Goal: Task Accomplishment & Management: Complete application form

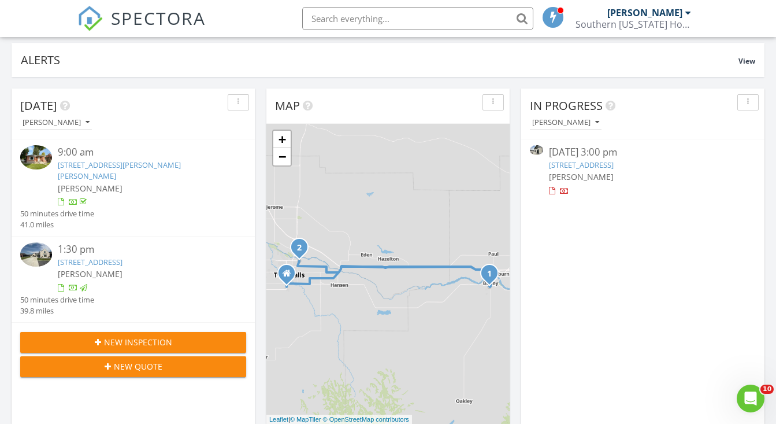
scroll to position [75, 0]
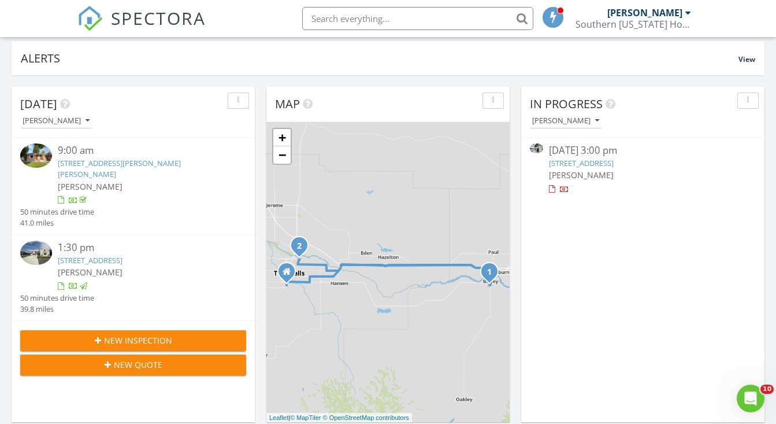
click at [120, 255] on link "1526 Clear Crk Lp, Twin Falls, ID 83301" at bounding box center [90, 260] width 65 height 10
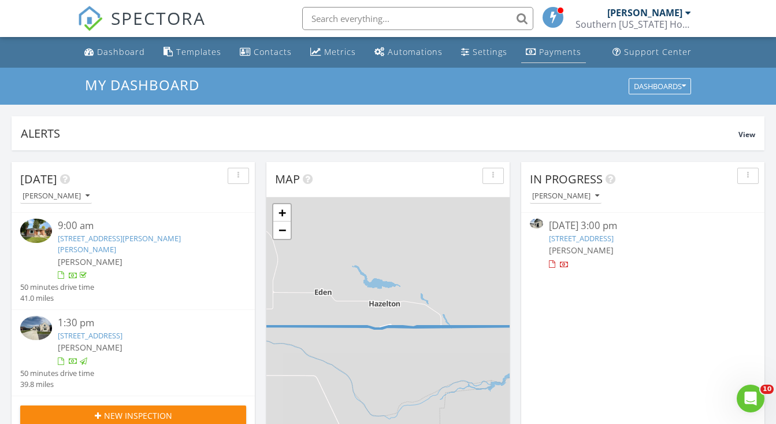
click at [548, 47] on div "Payments" at bounding box center [560, 51] width 42 height 11
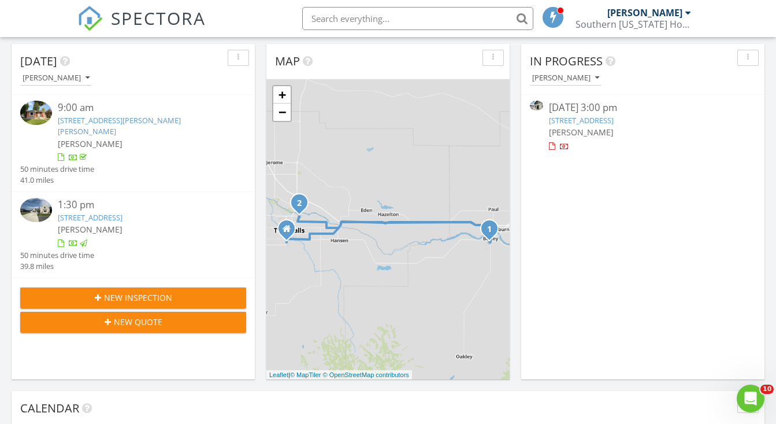
scroll to position [130, 0]
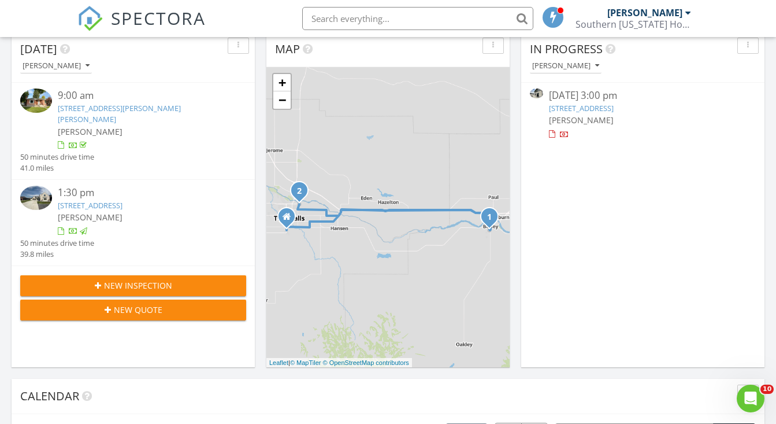
click at [126, 279] on span "New Inspection" at bounding box center [138, 285] width 68 height 12
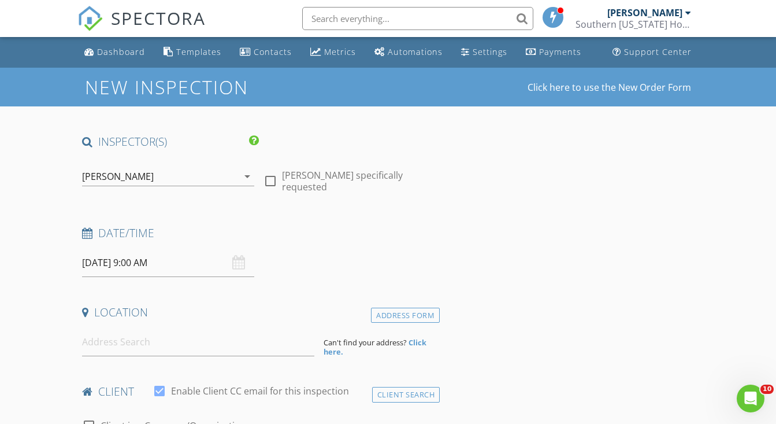
click at [138, 262] on input "08/29/2025 9:00 AM" at bounding box center [168, 263] width 172 height 28
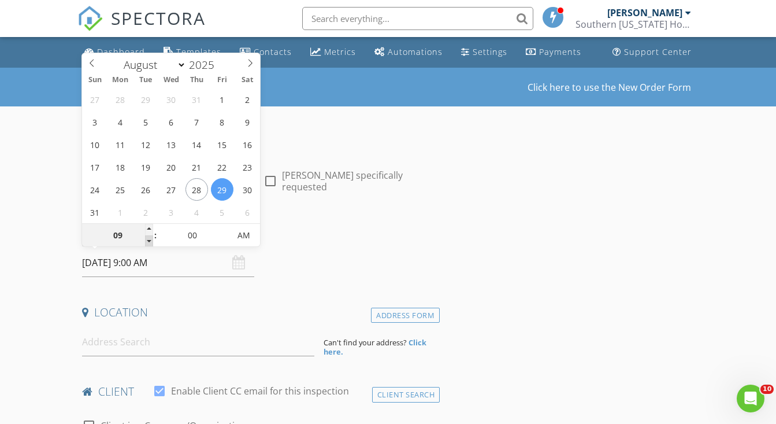
type input "08/29/2025 8:00 AM"
type input "08"
click at [150, 242] on span at bounding box center [149, 241] width 8 height 12
type input "08/29/2025 7:00 AM"
type input "07"
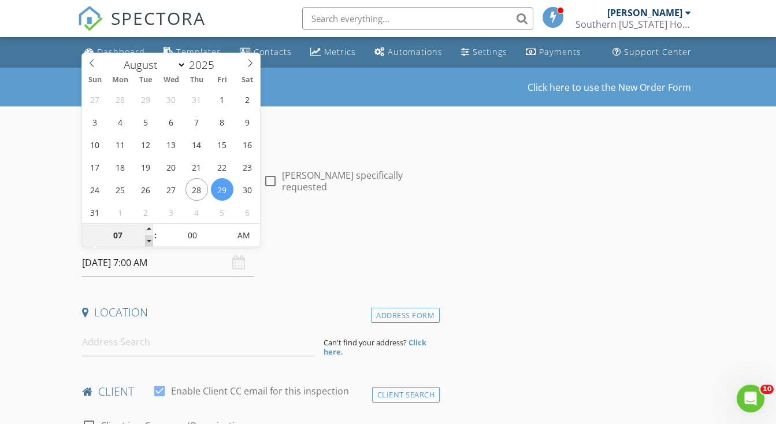
click at [150, 242] on span at bounding box center [149, 241] width 8 height 12
type input "08/29/2025 6:00 AM"
type input "06"
click at [150, 242] on span at bounding box center [149, 241] width 8 height 12
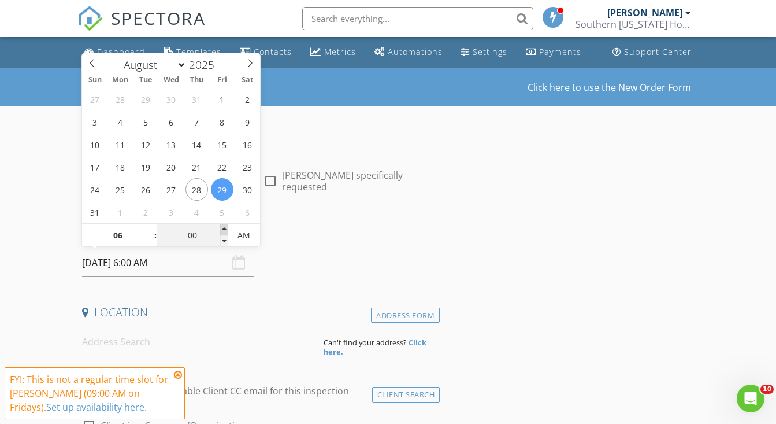
type input "08/29/2025 6:05 AM"
type input "05"
click at [225, 229] on span at bounding box center [224, 230] width 8 height 12
type input "08/29/2025 6:10 AM"
type input "10"
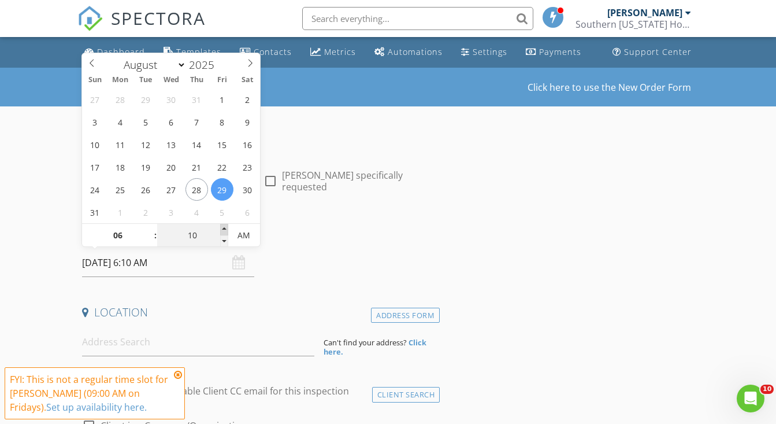
click at [225, 229] on span at bounding box center [224, 230] width 8 height 12
type input "08/29/2025 6:15 AM"
type input "15"
click at [225, 229] on span at bounding box center [224, 230] width 8 height 12
type input "08/29/2025 6:20 AM"
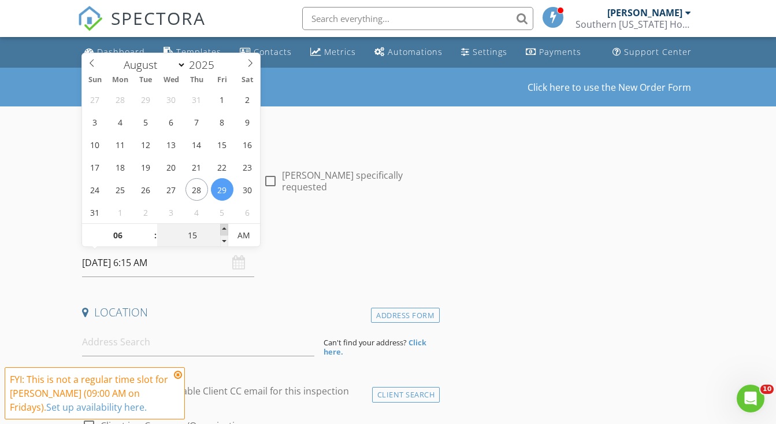
type input "20"
click at [225, 229] on span at bounding box center [224, 230] width 8 height 12
type input "08/29/2025 6:25 AM"
type input "25"
click at [225, 229] on span at bounding box center [224, 230] width 8 height 12
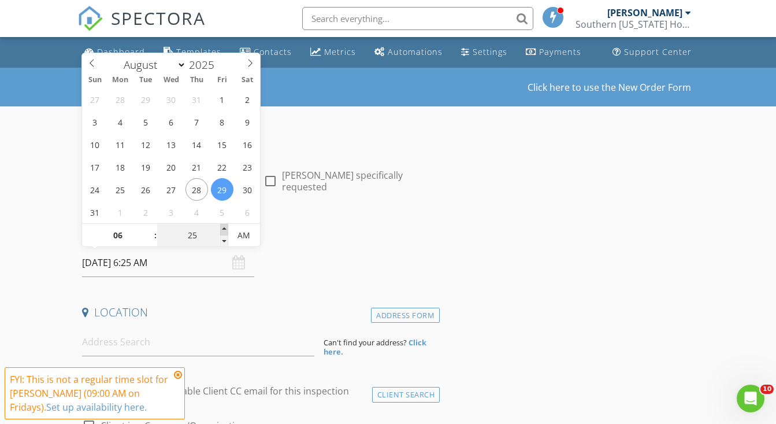
type input "08/29/2025 6:30 AM"
type input "30"
click at [225, 229] on span at bounding box center [224, 230] width 8 height 12
click at [177, 375] on icon at bounding box center [178, 374] width 8 height 9
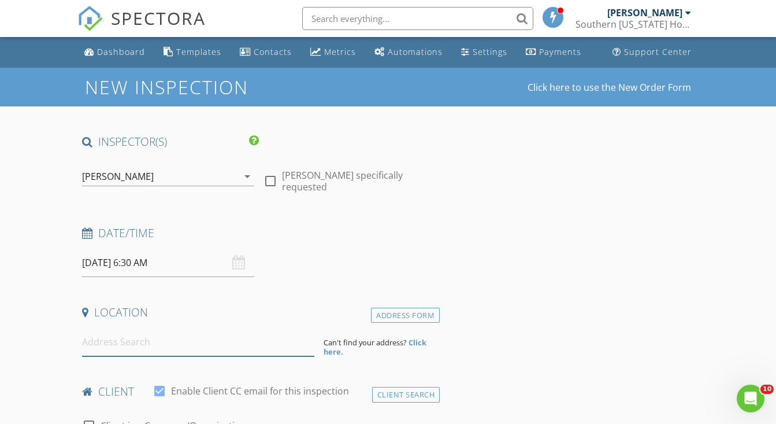
click at [153, 346] on input at bounding box center [198, 342] width 232 height 28
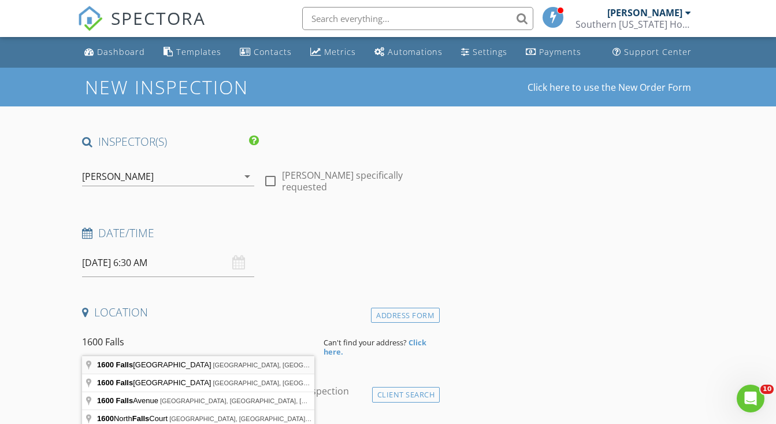
type input "1600 Falls Avenue East, Twin Falls, ID, USA"
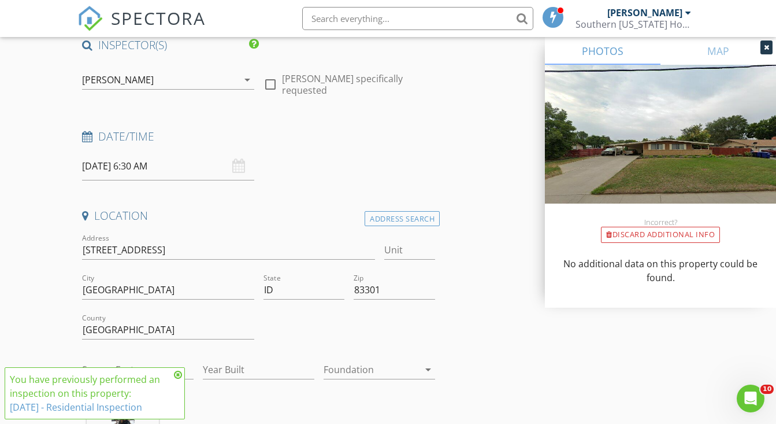
scroll to position [97, 0]
click at [177, 375] on icon at bounding box center [178, 374] width 8 height 9
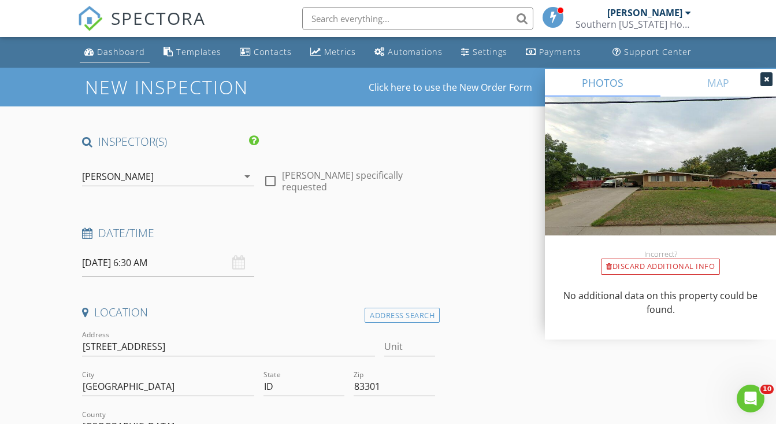
scroll to position [0, 0]
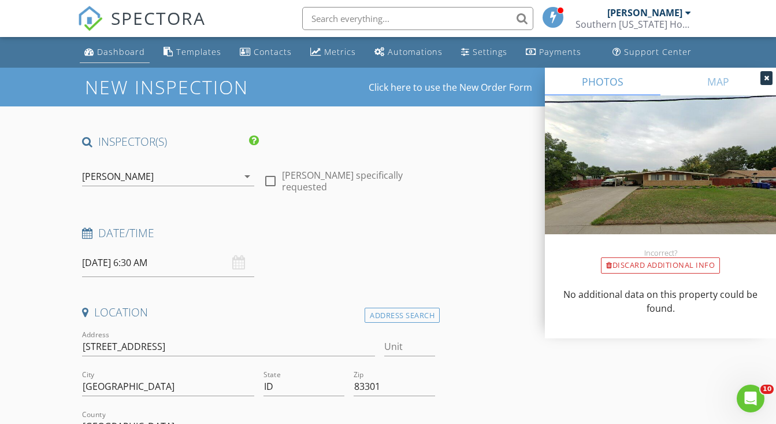
click at [117, 56] on div "Dashboard" at bounding box center [121, 51] width 48 height 11
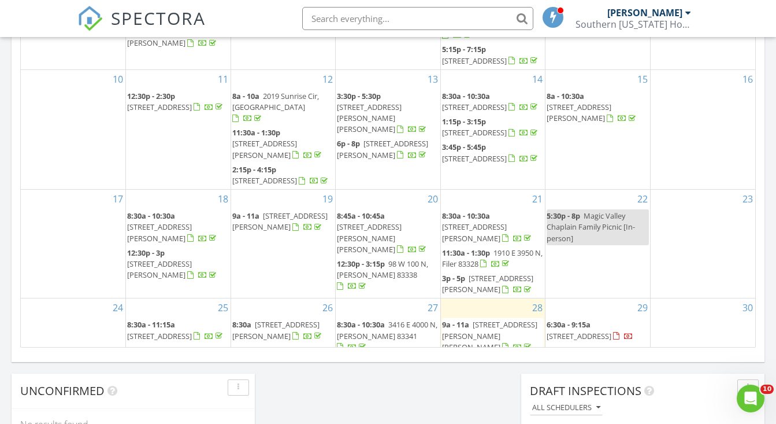
scroll to position [106, 0]
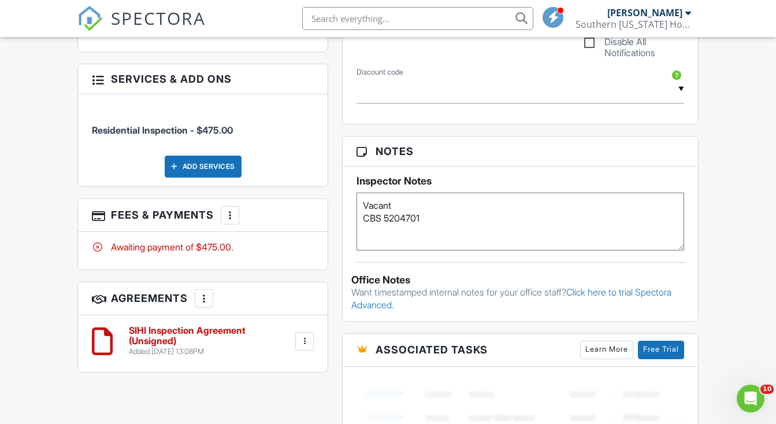
click at [400, 205] on textarea "Vacant CBS 5204701" at bounding box center [521, 221] width 328 height 58
type textarea "Vacant, you'll have to start on outside and roof, lockbox won't open until 7:00…"
click at [665, 147] on h3 "Notes" at bounding box center [520, 151] width 355 height 30
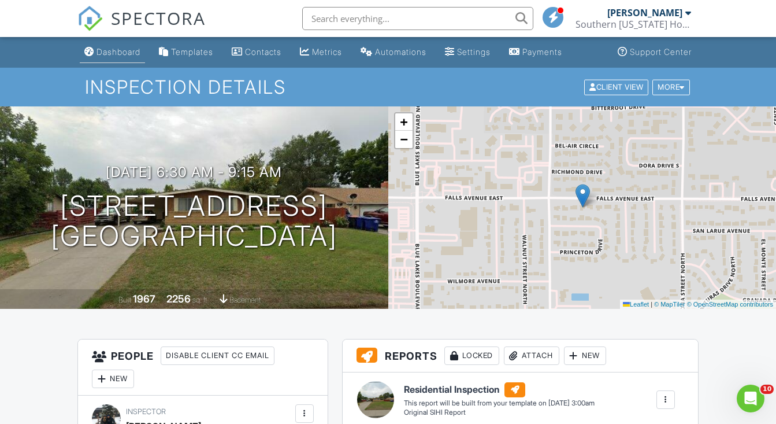
click at [119, 49] on div "Dashboard" at bounding box center [119, 52] width 44 height 10
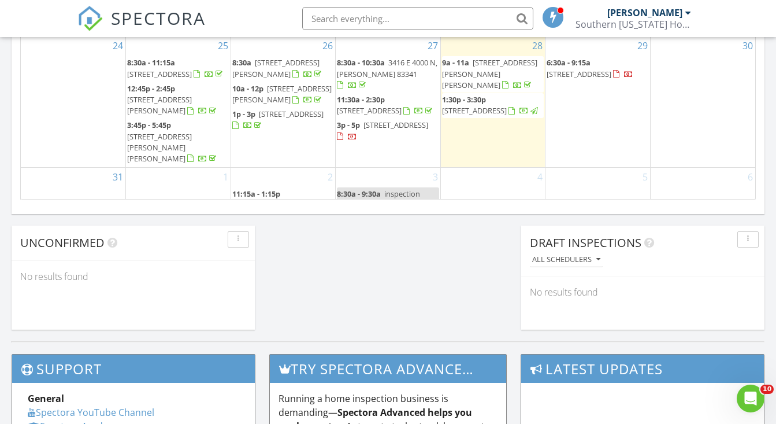
scroll to position [829, 0]
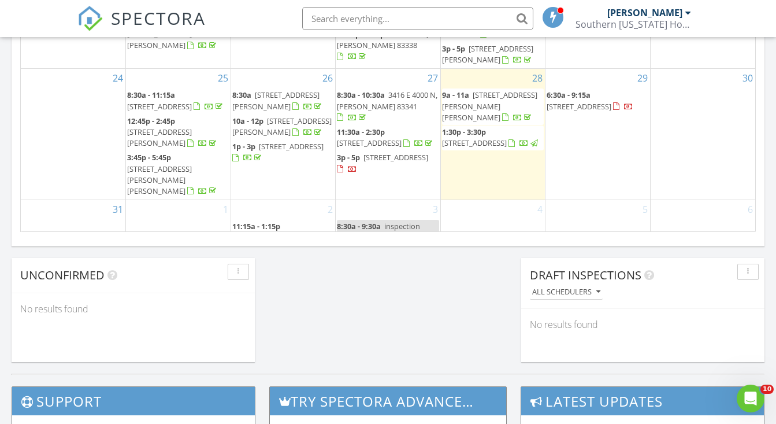
click at [176, 200] on div "1" at bounding box center [178, 223] width 105 height 46
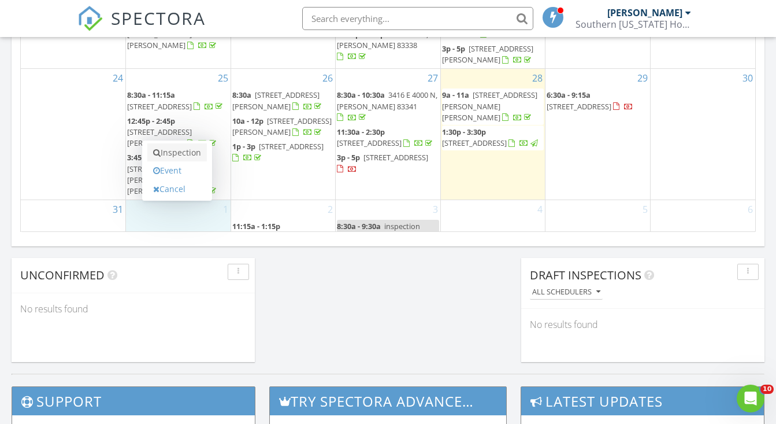
click at [187, 153] on link "Inspection" at bounding box center [177, 152] width 60 height 18
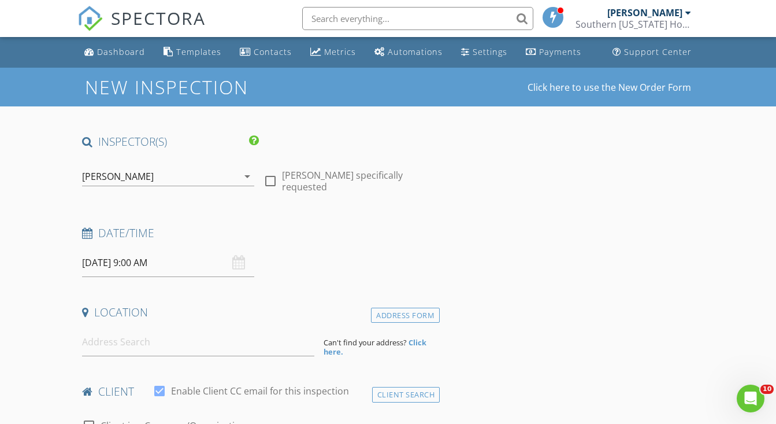
click at [101, 261] on input "[DATE] 9:00 AM" at bounding box center [168, 263] width 172 height 28
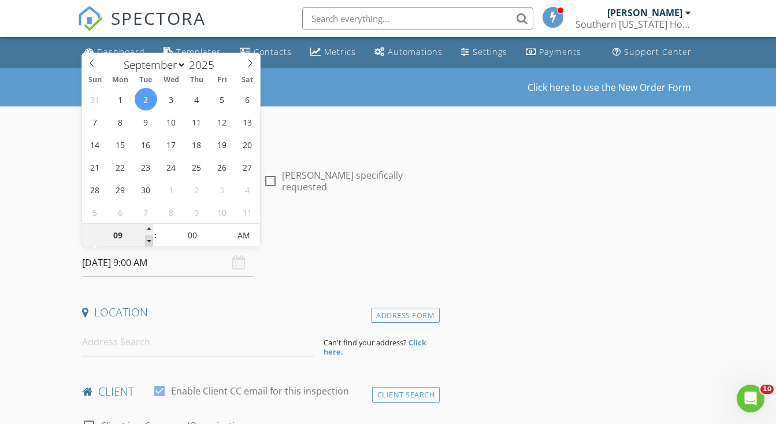
type input "[DATE] 8:00 AM"
type input "08"
click at [148, 242] on span at bounding box center [149, 241] width 8 height 12
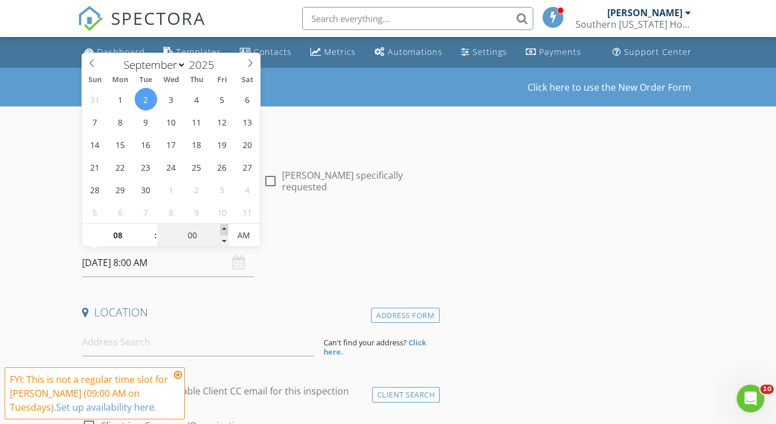
type input "09/02/2025 8:05 AM"
type input "05"
click at [225, 227] on span at bounding box center [224, 230] width 8 height 12
type input "09/02/2025 8:10 AM"
type input "10"
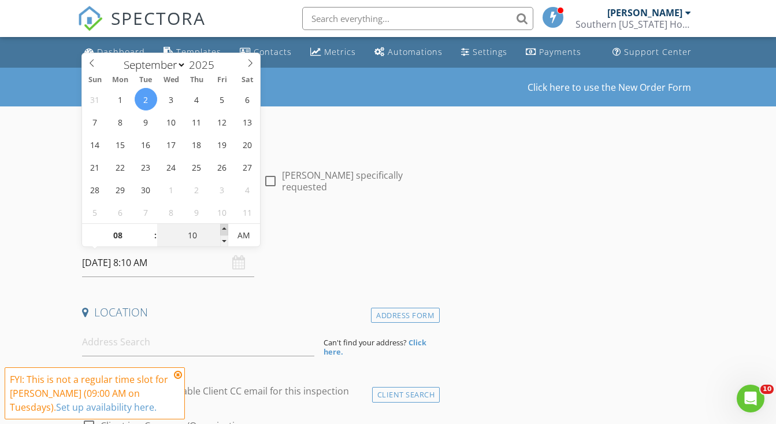
click at [225, 227] on span at bounding box center [224, 230] width 8 height 12
type input "09/02/2025 8:15 AM"
type input "15"
click at [225, 227] on span at bounding box center [224, 230] width 8 height 12
type input "09/02/2025 8:20 AM"
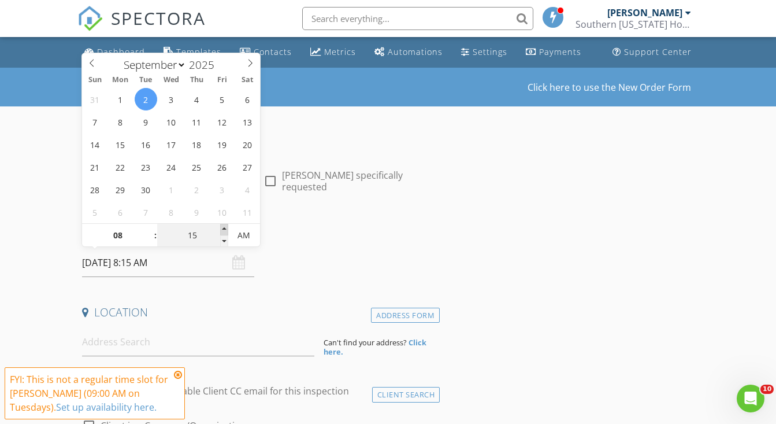
type input "20"
click at [225, 227] on span at bounding box center [224, 230] width 8 height 12
type input "09/02/2025 8:25 AM"
type input "25"
click at [225, 227] on span at bounding box center [224, 230] width 8 height 12
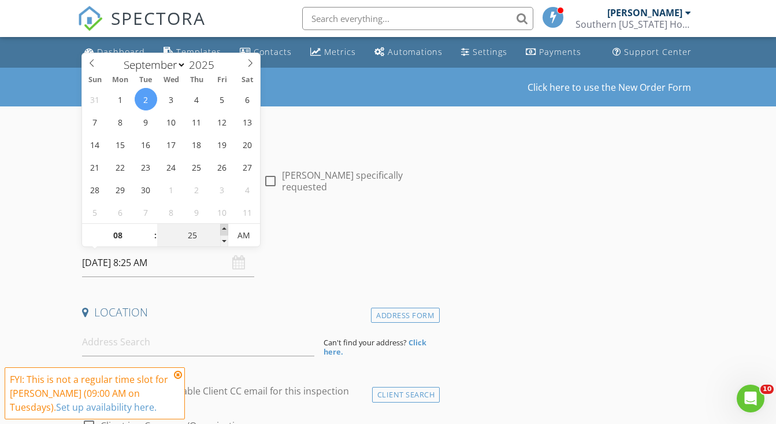
type input "[DATE] 8:30 AM"
type input "30"
click at [225, 227] on span at bounding box center [224, 230] width 8 height 12
click at [178, 372] on icon at bounding box center [178, 374] width 8 height 9
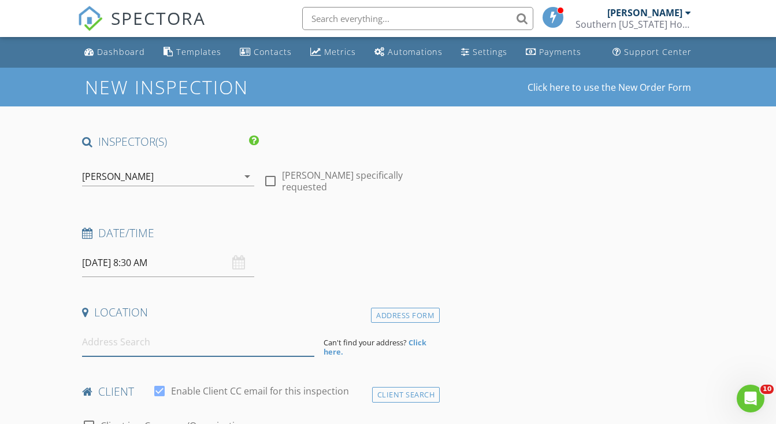
click at [144, 339] on input at bounding box center [198, 342] width 232 height 28
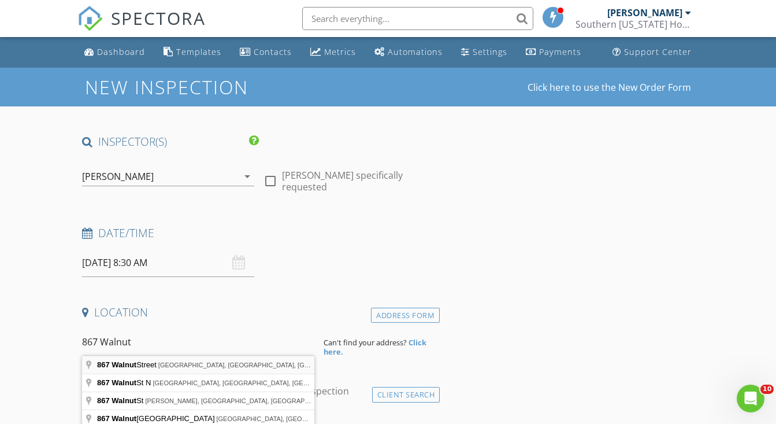
type input "867 Walnut Street, Twin Falls, ID, USA"
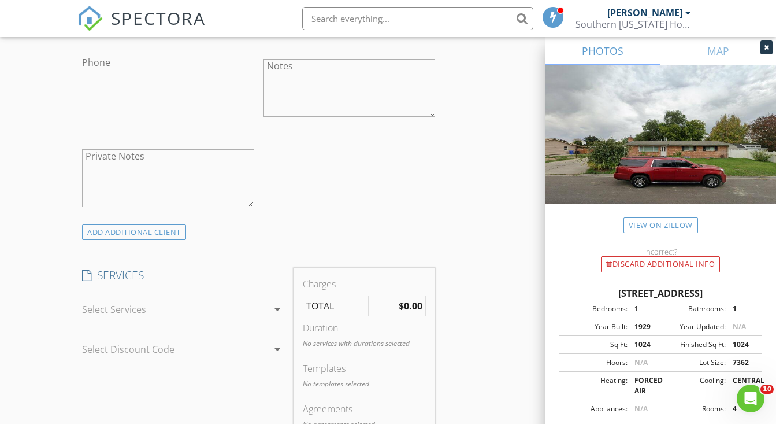
scroll to position [771, 0]
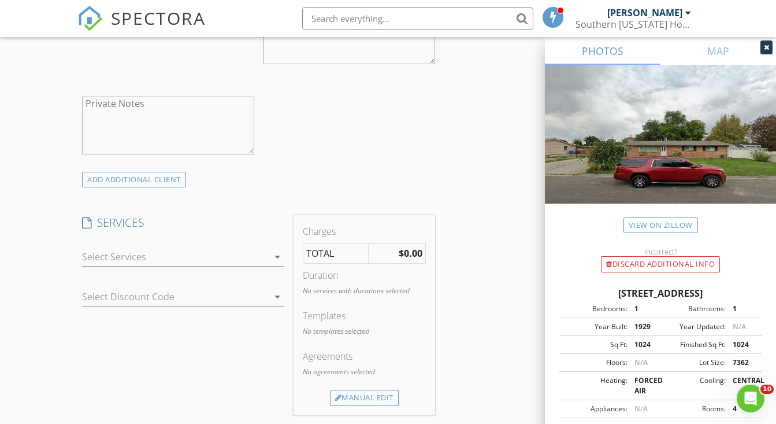
click at [245, 247] on div at bounding box center [175, 256] width 186 height 18
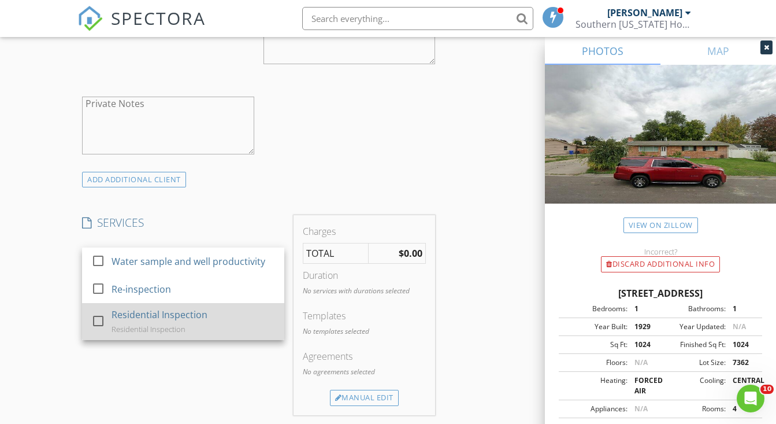
click at [186, 314] on div "Residential Inspection" at bounding box center [160, 314] width 96 height 14
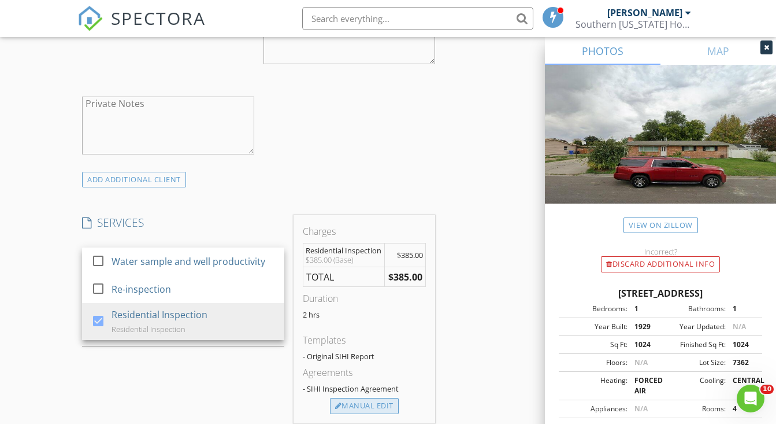
click at [358, 401] on div "Manual Edit" at bounding box center [364, 406] width 69 height 16
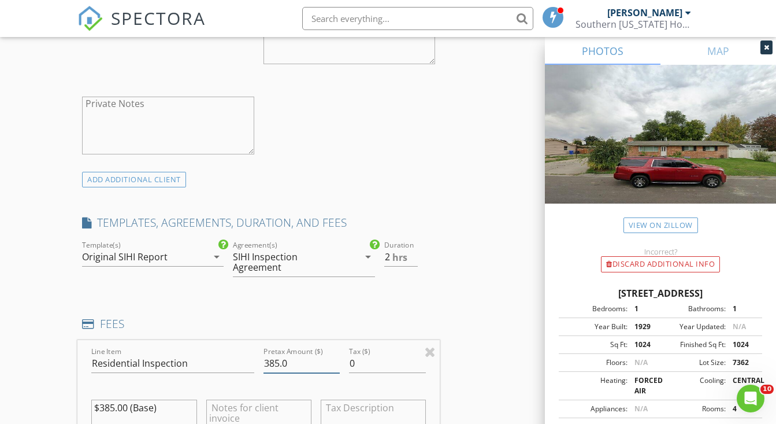
click at [306, 361] on input "385.0" at bounding box center [302, 363] width 77 height 19
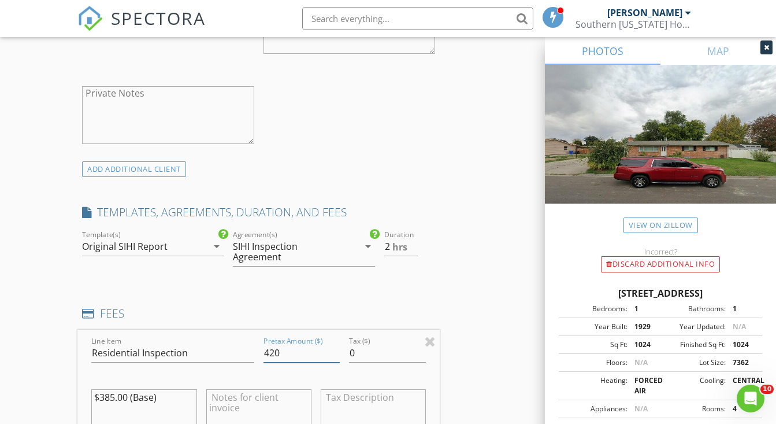
scroll to position [915, 0]
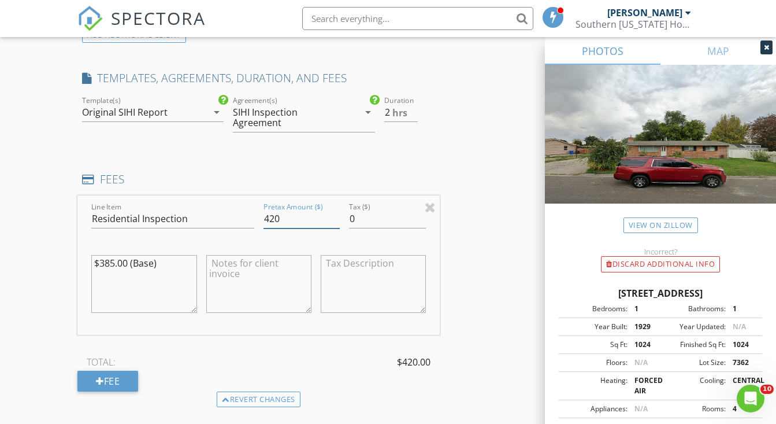
type input "420"
click at [143, 262] on textarea "$385.00 (Base)" at bounding box center [143, 284] width 105 height 58
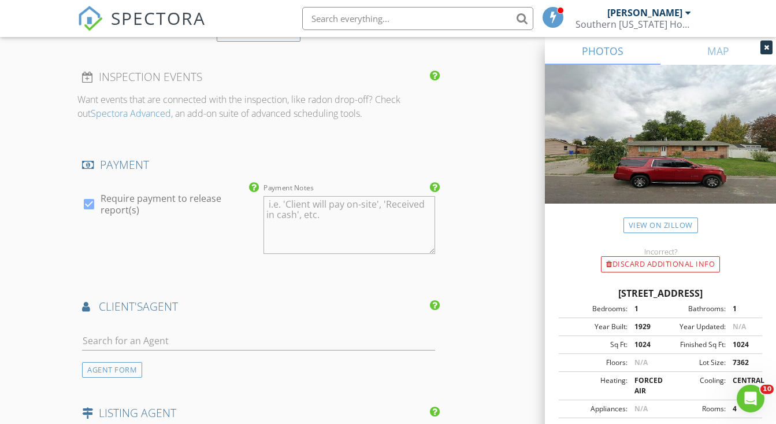
scroll to position [1434, 0]
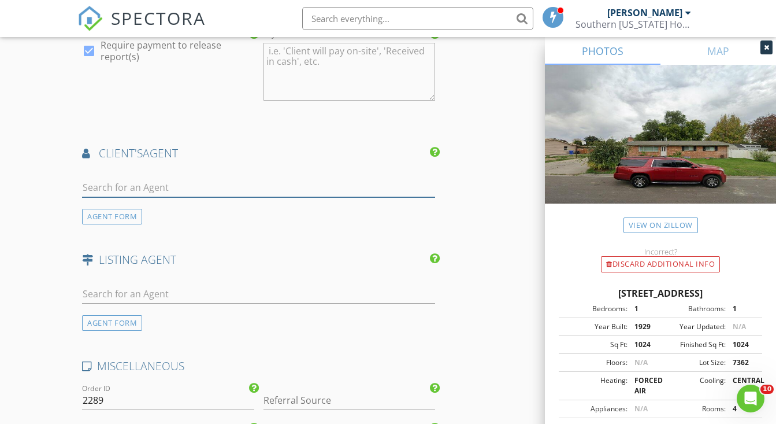
click at [147, 187] on input "text" at bounding box center [258, 187] width 353 height 19
type input "Austin"
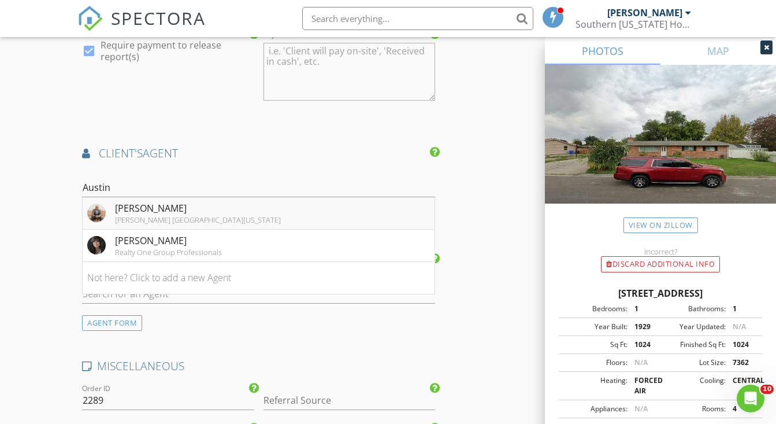
click at [168, 215] on div "Keller Williams Sun Valley Southern Idaho" at bounding box center [198, 219] width 166 height 9
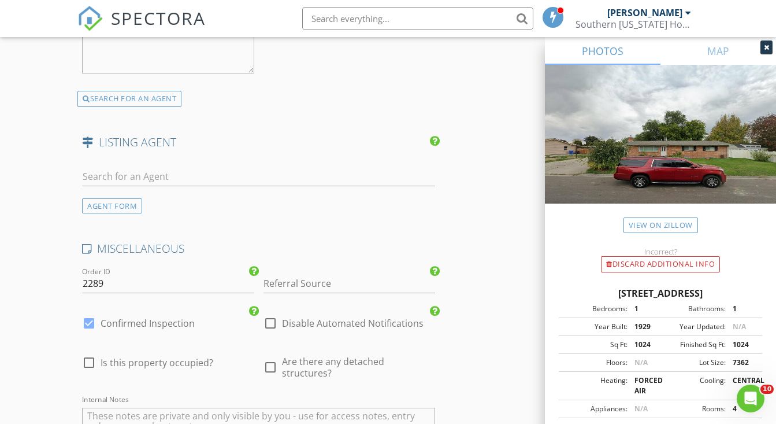
scroll to position [1870, 0]
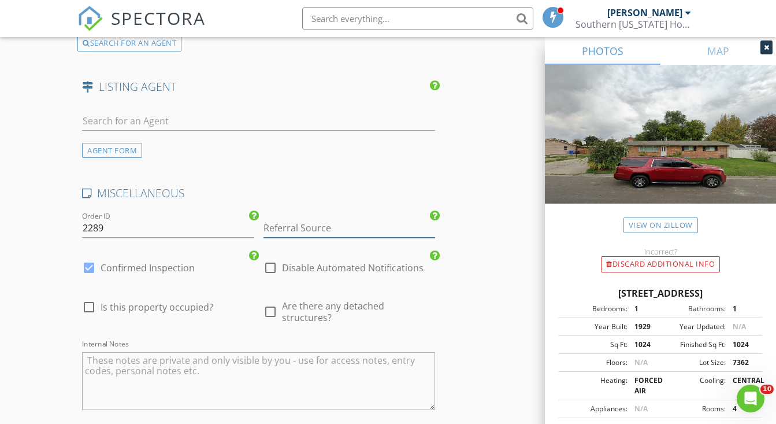
click at [306, 224] on input "Referral Source" at bounding box center [350, 227] width 172 height 19
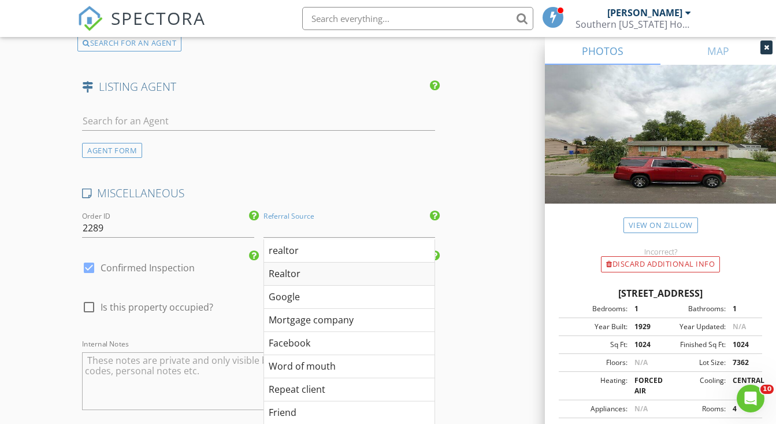
click at [294, 266] on div "Realtor" at bounding box center [349, 273] width 170 height 23
type input "Realtor"
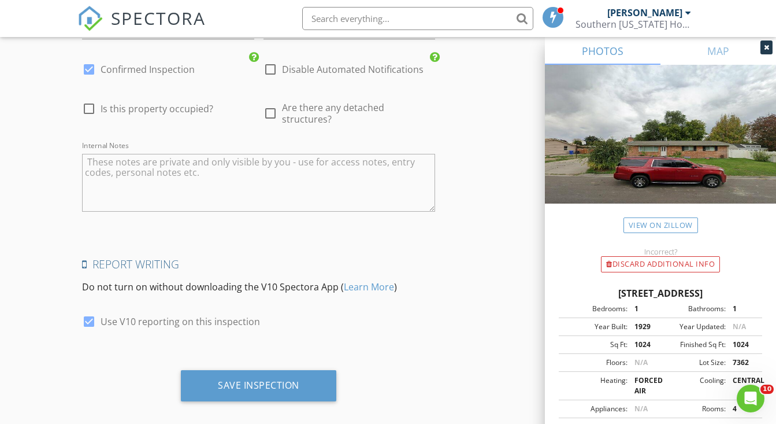
scroll to position [2067, 0]
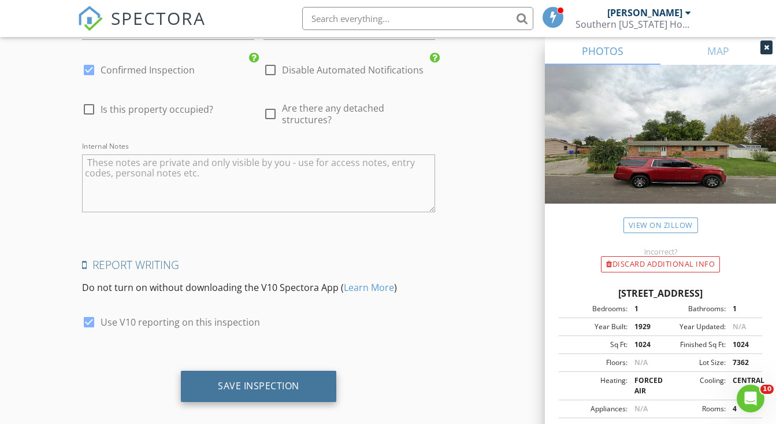
click at [265, 380] on div "Save Inspection" at bounding box center [258, 386] width 81 height 12
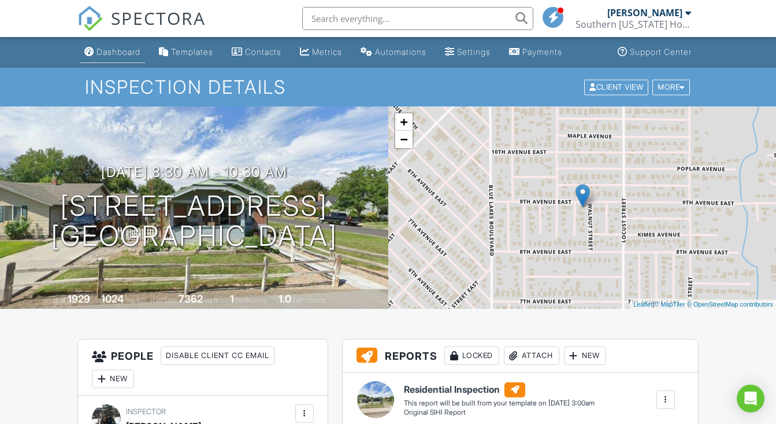
click at [116, 53] on div "Dashboard" at bounding box center [119, 52] width 44 height 10
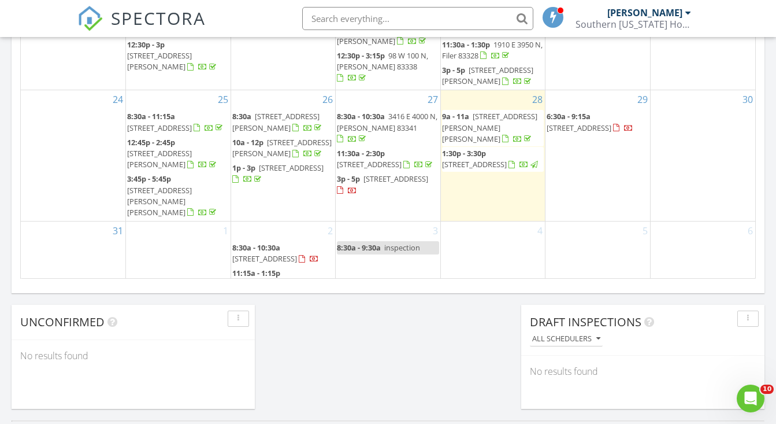
scroll to position [783, 0]
drag, startPoint x: 233, startPoint y: 421, endPoint x: 327, endPoint y: 225, distance: 216.4
click at [285, 279] on span "1252 Terra Ave, Twin Falls 83301" at bounding box center [264, 284] width 65 height 10
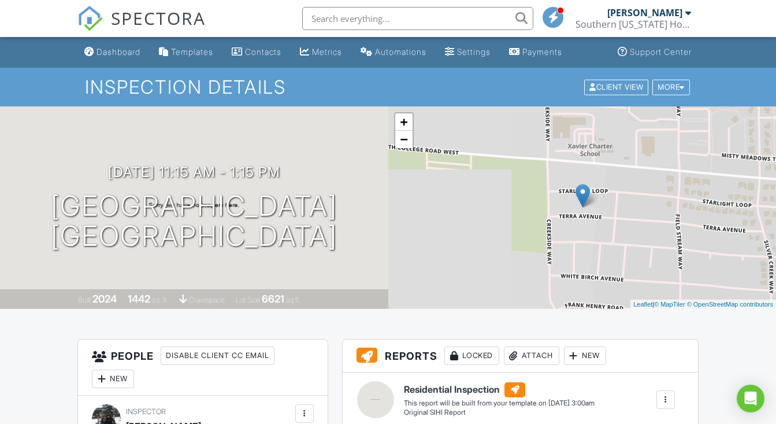
scroll to position [743, 0]
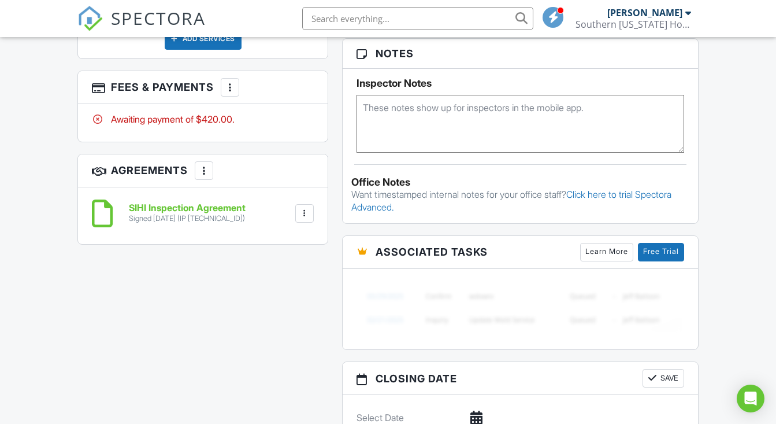
click at [409, 114] on textarea at bounding box center [521, 124] width 328 height 58
paste textarea "Here is the code: 2760581"
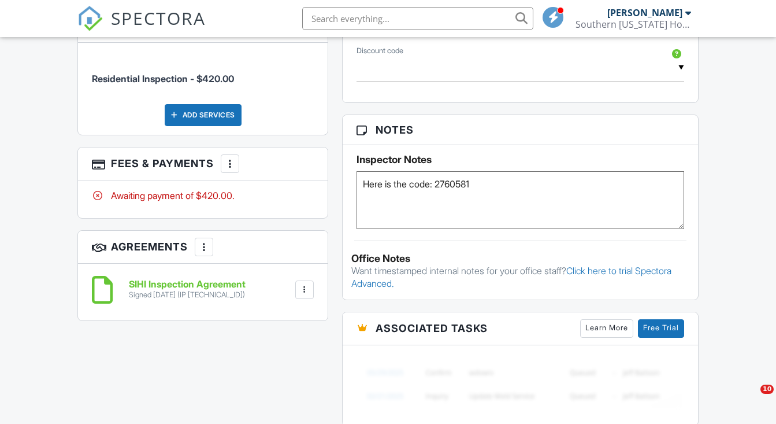
drag, startPoint x: 411, startPoint y: 181, endPoint x: 357, endPoint y: 179, distance: 54.4
click at [357, 179] on textarea "Here is the code: 2760581" at bounding box center [521, 200] width 328 height 58
type textarea "cbs code: 2760581"
click at [659, 130] on h3 "Notes" at bounding box center [520, 130] width 355 height 30
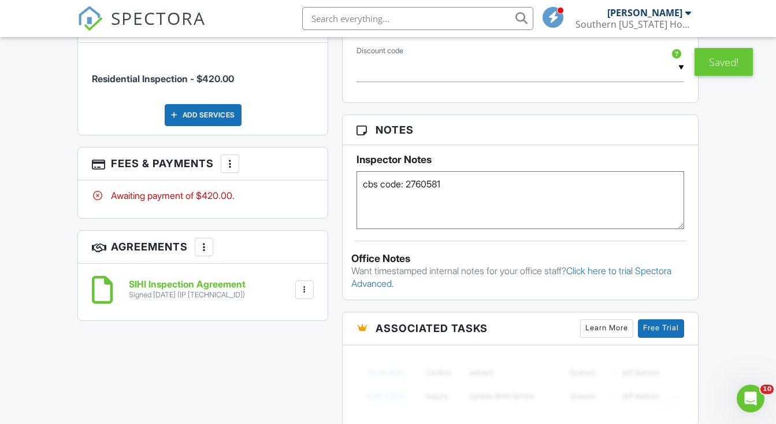
click at [154, 20] on span "SPECTORA" at bounding box center [158, 18] width 95 height 24
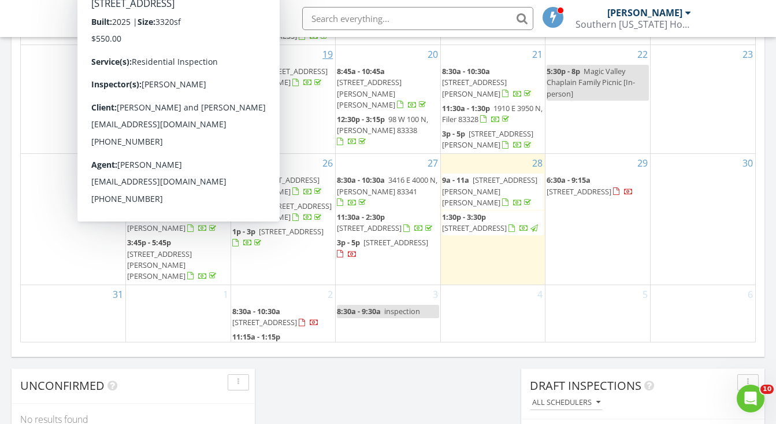
scroll to position [901, 0]
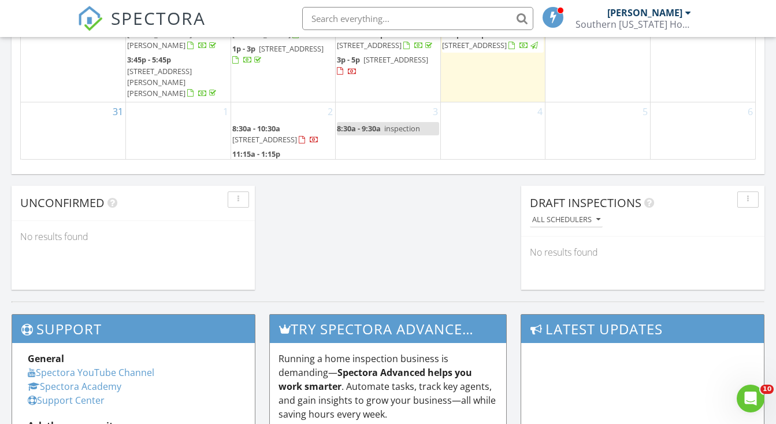
click at [303, 102] on div "2 8:30a - 10:30a 867 Walnut St, Twin Falls 83301 11:15a - 1:15p 1252 Terra Ave,…" at bounding box center [283, 138] width 105 height 72
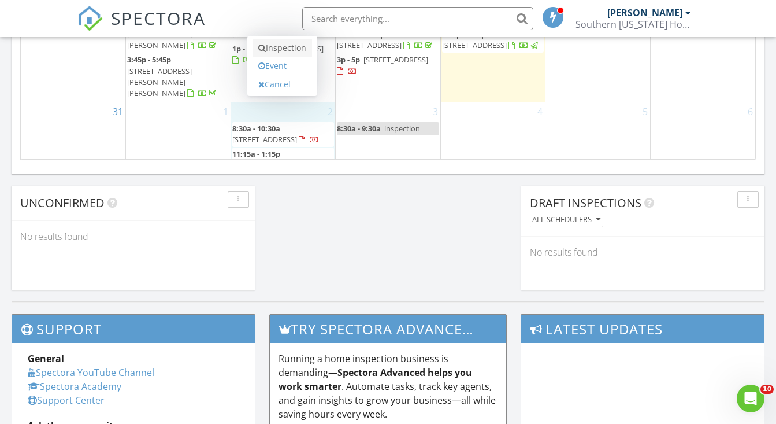
click at [284, 45] on link "Inspection" at bounding box center [283, 48] width 60 height 18
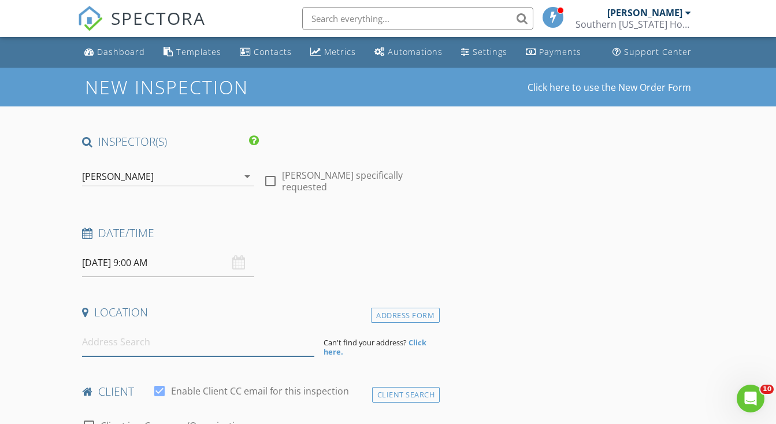
click at [138, 351] on input at bounding box center [198, 342] width 232 height 28
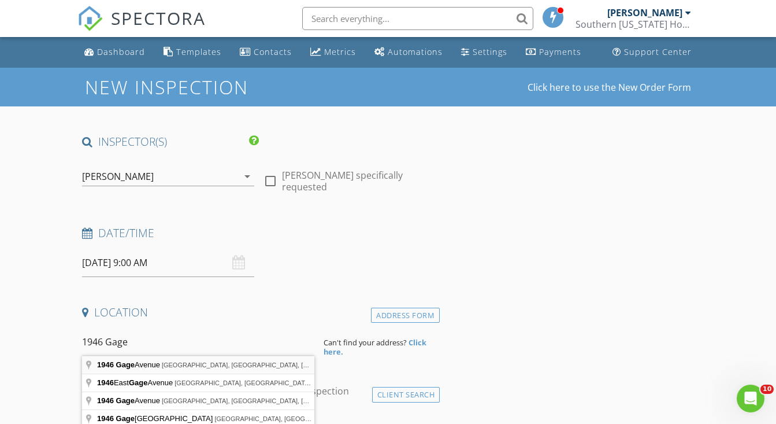
type input "[STREET_ADDRESS]"
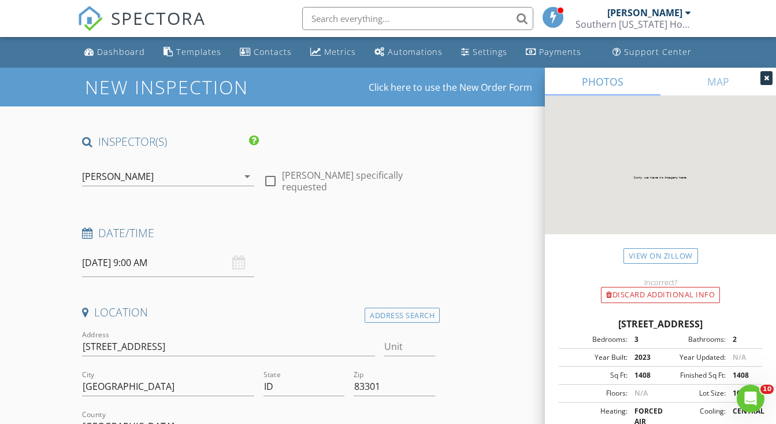
click at [138, 261] on input "[DATE] 9:00 AM" at bounding box center [168, 263] width 172 height 28
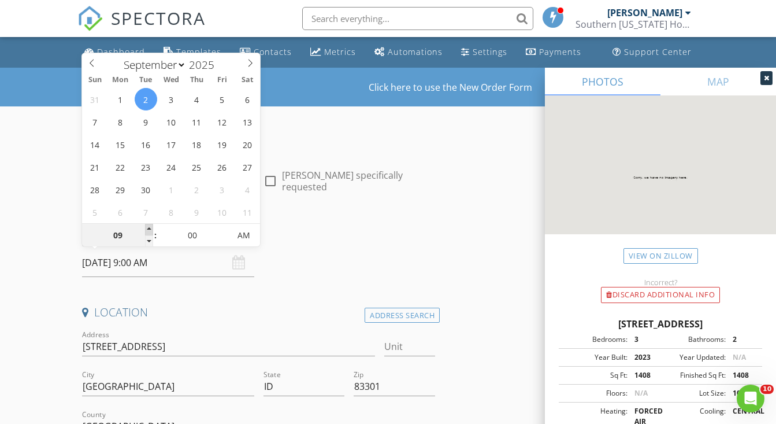
type input "[DATE] 10:00 AM"
type input "10"
click at [151, 228] on span at bounding box center [149, 230] width 8 height 12
type input "09/02/2025 11:00 AM"
type input "11"
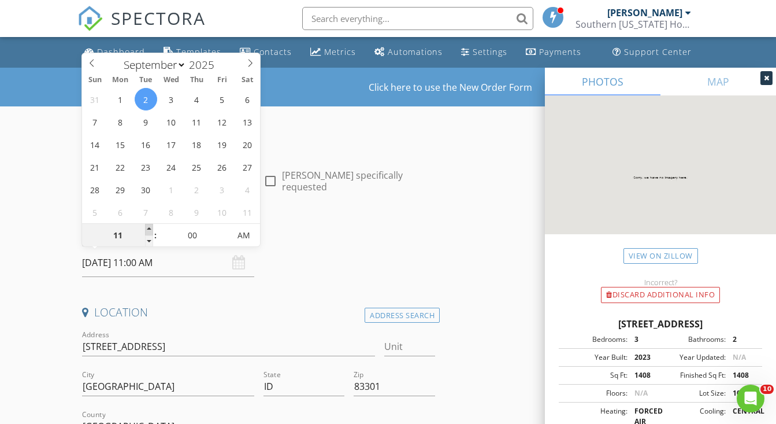
click at [151, 228] on span at bounding box center [149, 230] width 8 height 12
type input "09/02/2025 12:00 PM"
type input "12"
click at [151, 228] on span at bounding box center [149, 230] width 8 height 12
type input "09/02/2025 1:00 PM"
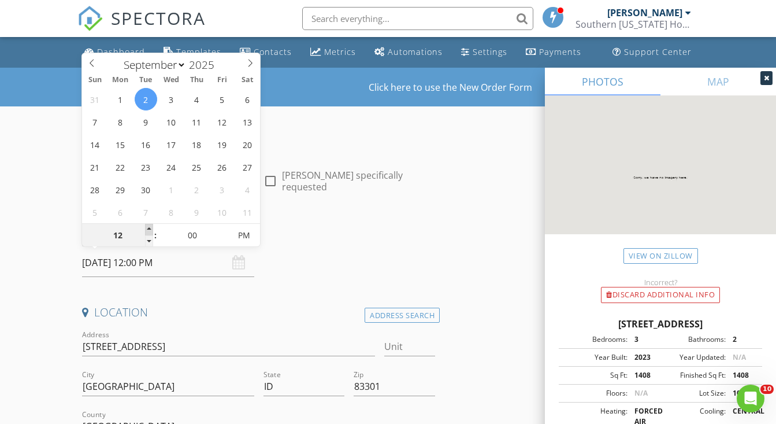
type input "01"
click at [151, 228] on span at bounding box center [149, 230] width 8 height 12
type input "[DATE] 2:00 PM"
type input "02"
click at [151, 228] on span at bounding box center [149, 230] width 8 height 12
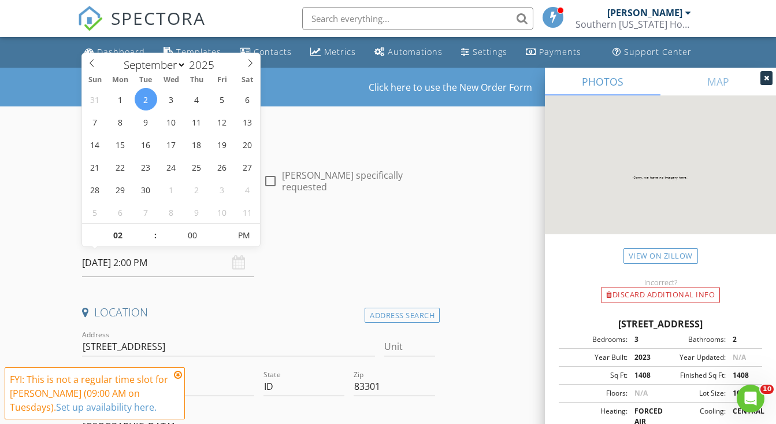
click at [176, 375] on icon at bounding box center [178, 374] width 8 height 9
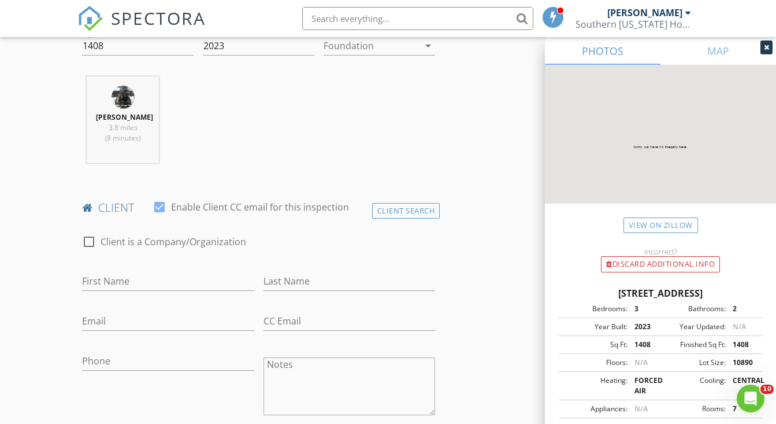
scroll to position [465, 0]
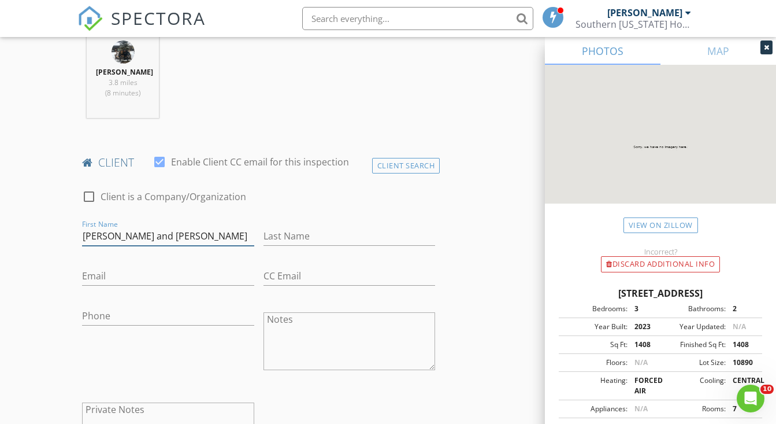
click at [164, 238] on input "Chris and MiriM" at bounding box center [168, 236] width 172 height 19
drag, startPoint x: 161, startPoint y: 235, endPoint x: 109, endPoint y: 235, distance: 52.0
click at [109, 235] on input "Chris and Miriam" at bounding box center [168, 236] width 172 height 19
type input "Chris"
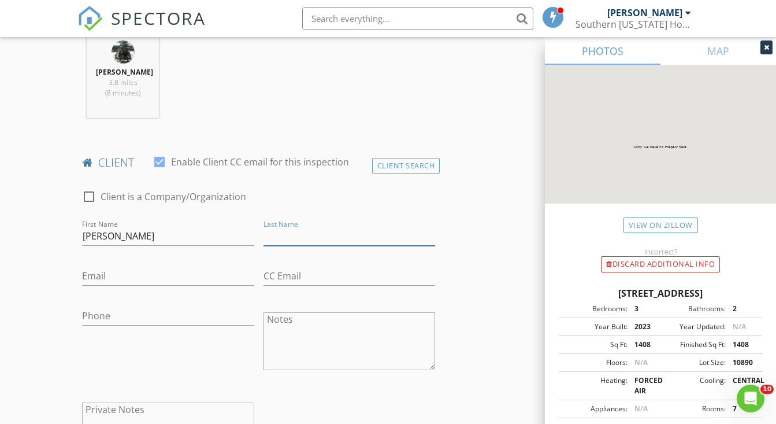
click at [292, 235] on input "Last Name" at bounding box center [350, 236] width 172 height 19
type input "Elder"
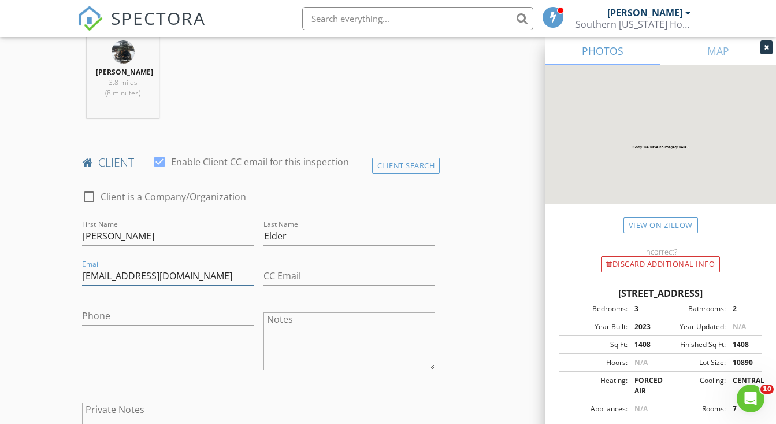
type input "cncrwe@gmail.com"
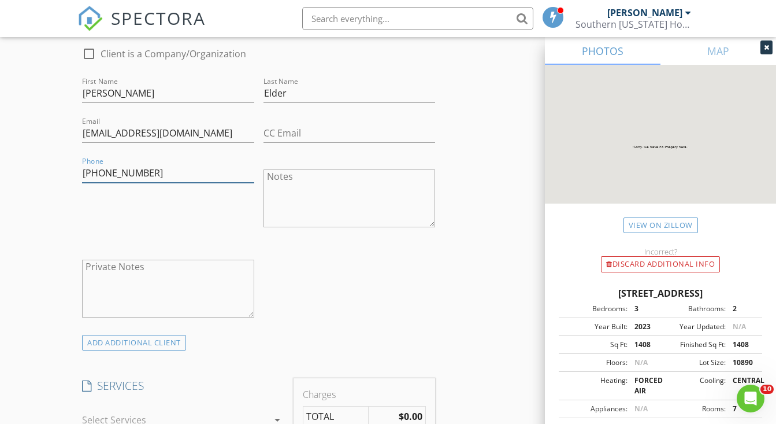
scroll to position [646, 0]
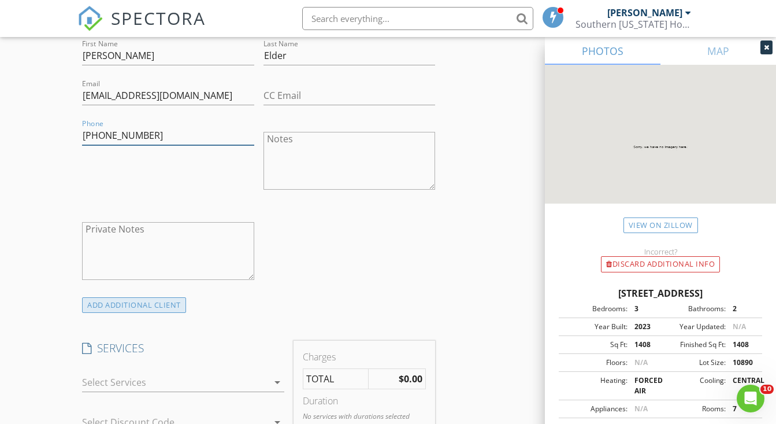
type input "909-790-5901"
click at [154, 307] on div "ADD ADDITIONAL client" at bounding box center [134, 305] width 104 height 16
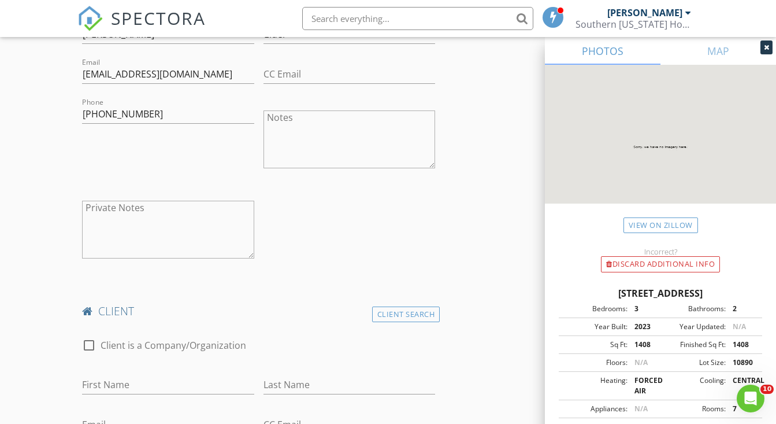
scroll to position [745, 0]
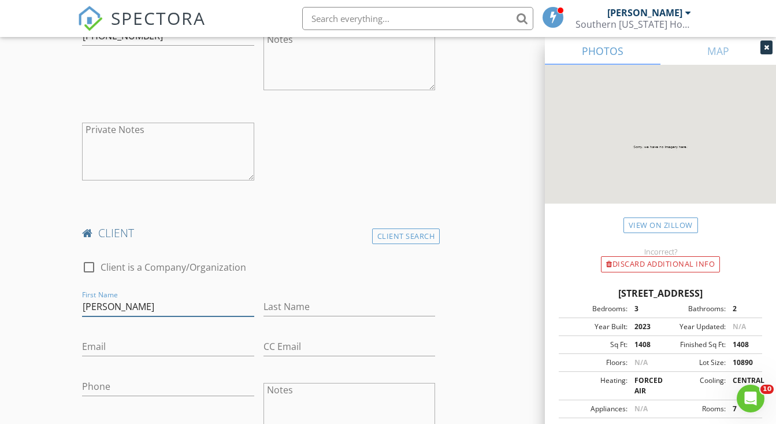
type input "Miriam"
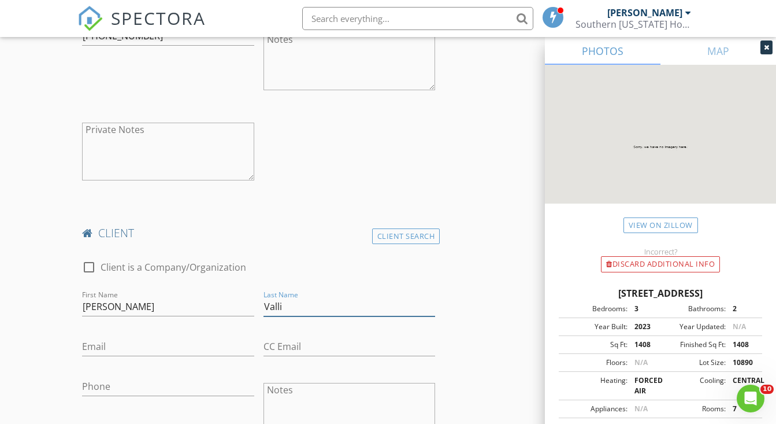
type input "Valli"
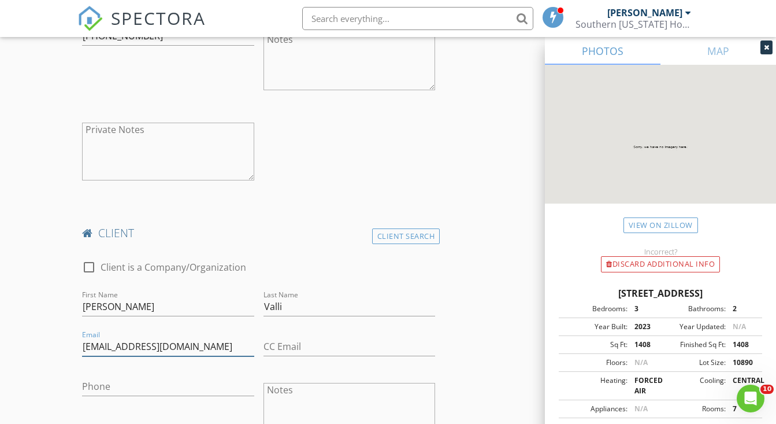
type input "miriam65v@gmail.com"
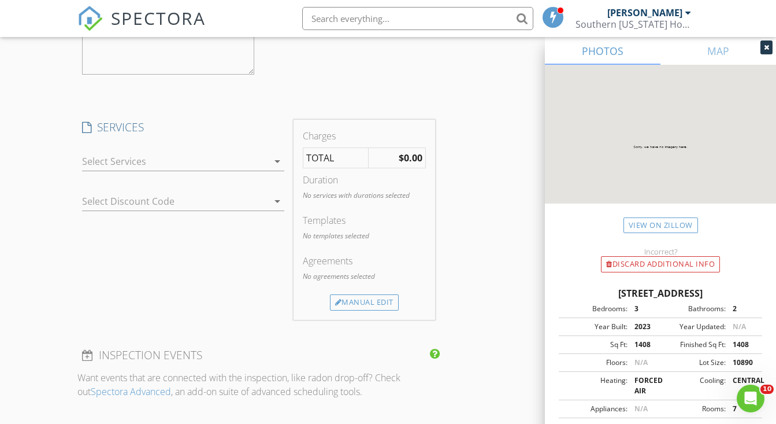
scroll to position [1209, 0]
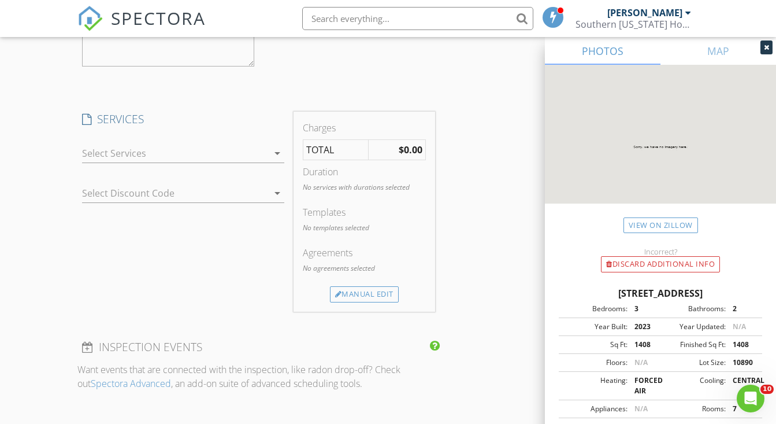
type input "909-708-6744"
click at [258, 154] on div at bounding box center [175, 153] width 186 height 18
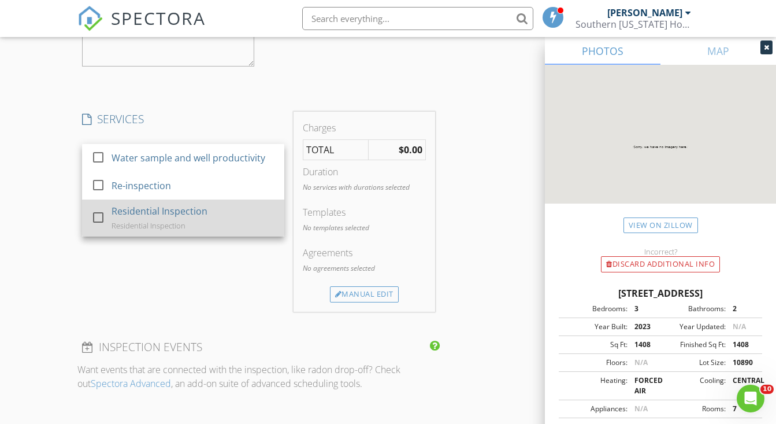
click at [186, 222] on div "Residential Inspection Residential Inspection" at bounding box center [194, 217] width 164 height 37
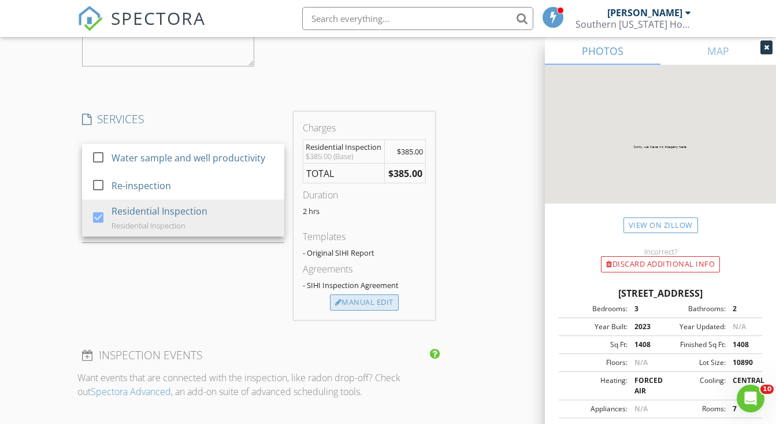
click at [366, 303] on div "Manual Edit" at bounding box center [364, 302] width 69 height 16
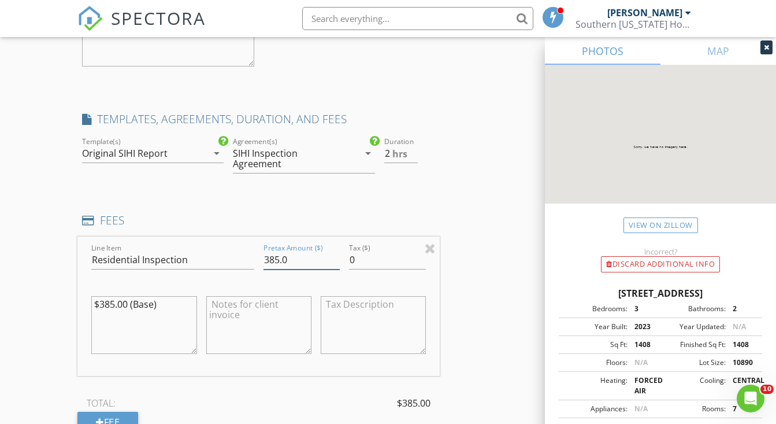
click at [297, 262] on input "385.0" at bounding box center [302, 259] width 77 height 19
type input "420"
click at [150, 292] on div "$385.00 (Base)" at bounding box center [143, 324] width 105 height 69
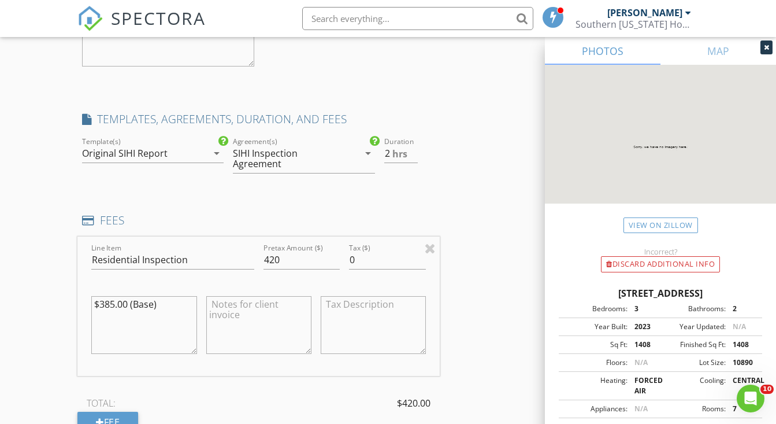
click at [150, 292] on div "$385.00 (Base)" at bounding box center [143, 324] width 105 height 69
drag, startPoint x: 168, startPoint y: 308, endPoint x: 84, endPoint y: 292, distance: 85.3
click at [84, 292] on div "Line Item Residential Inspection Pretax Amount ($) 420 Tax ($) 0 $385.00 (Base)" at bounding box center [258, 305] width 362 height 139
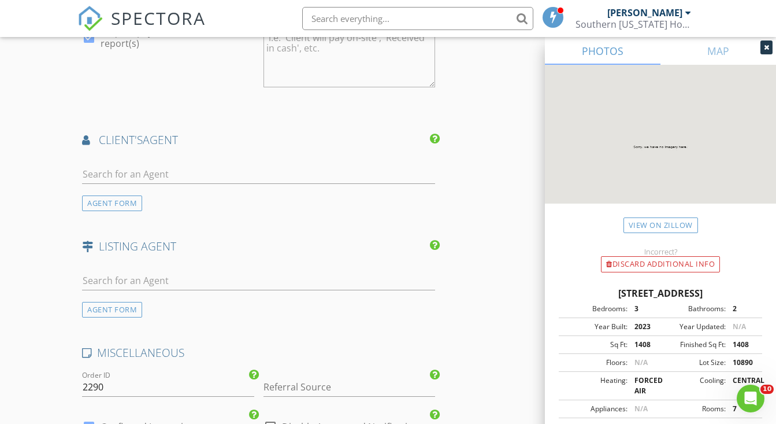
scroll to position [1800, 0]
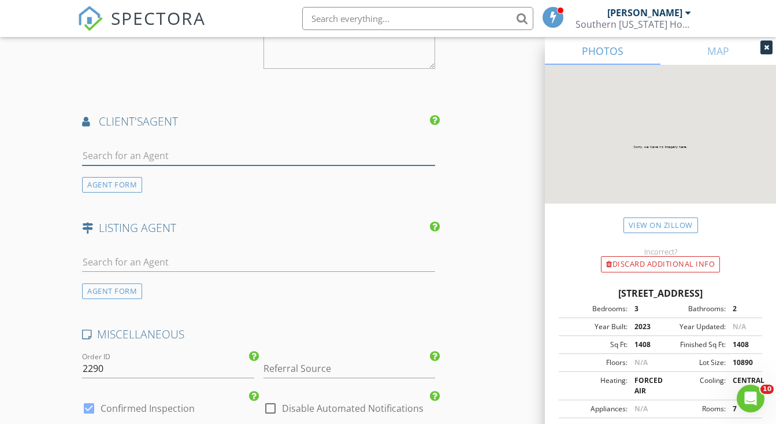
click at [158, 151] on input "text" at bounding box center [258, 155] width 353 height 19
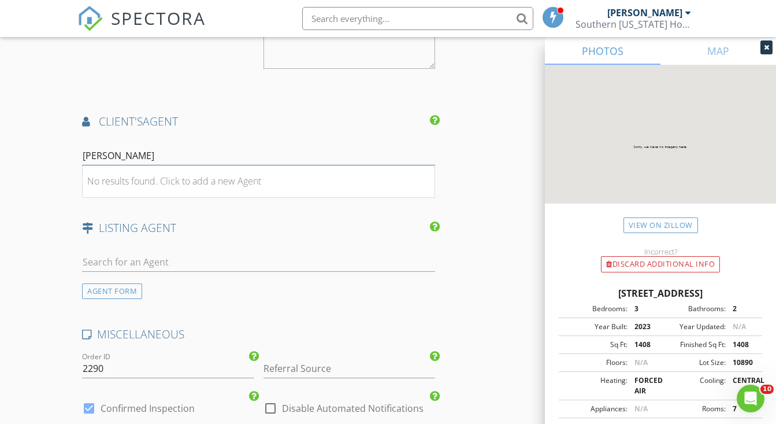
type input "Ron Ca"
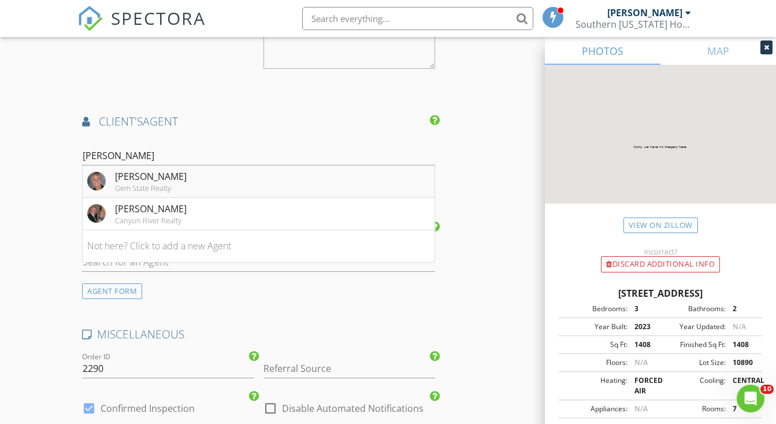
click at [163, 183] on div "Gem State Realty" at bounding box center [151, 187] width 72 height 9
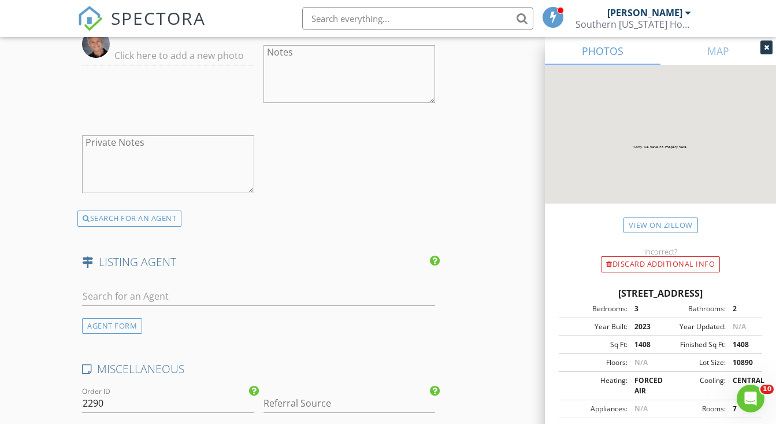
scroll to position [2356, 0]
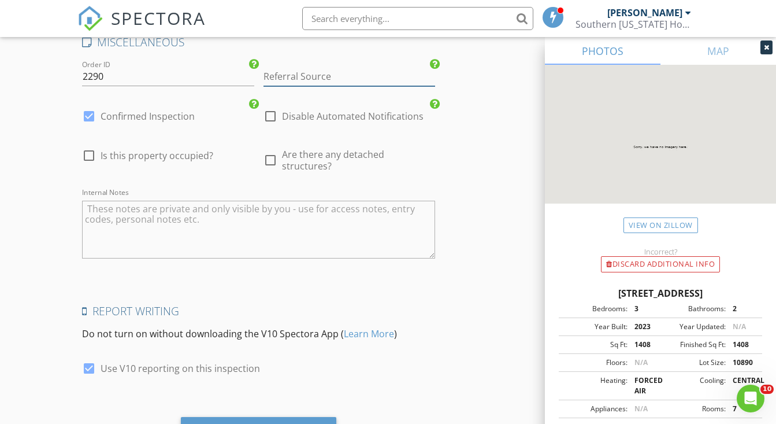
click at [315, 68] on input "Referral Source" at bounding box center [350, 76] width 172 height 19
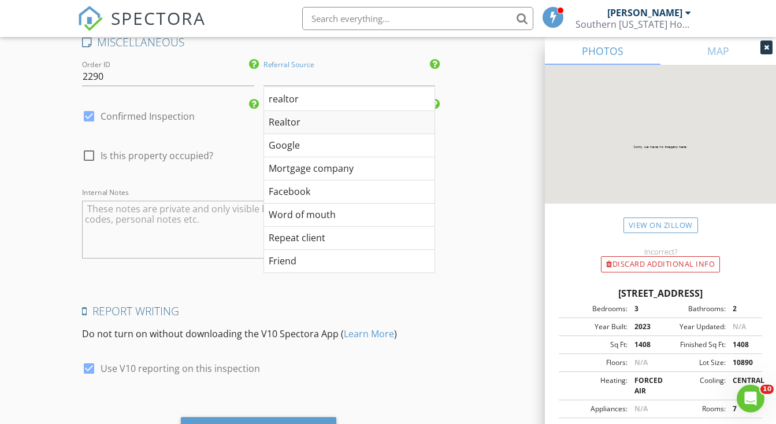
click at [296, 118] on div "Realtor" at bounding box center [349, 122] width 170 height 23
type input "Realtor"
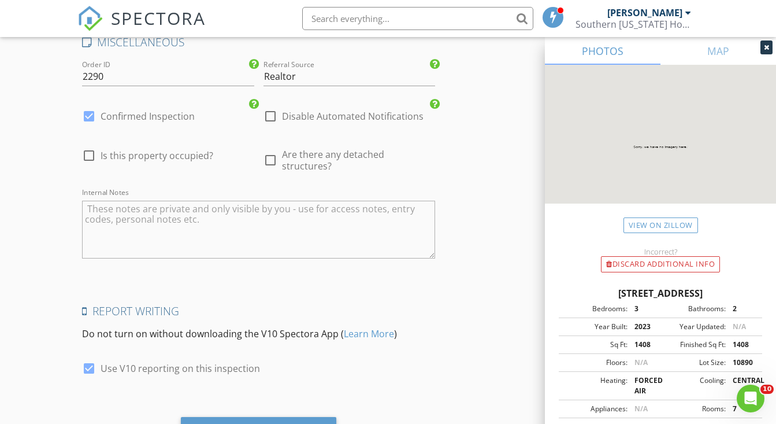
click at [222, 212] on textarea "Internal Notes" at bounding box center [258, 230] width 353 height 58
type textarea "I"
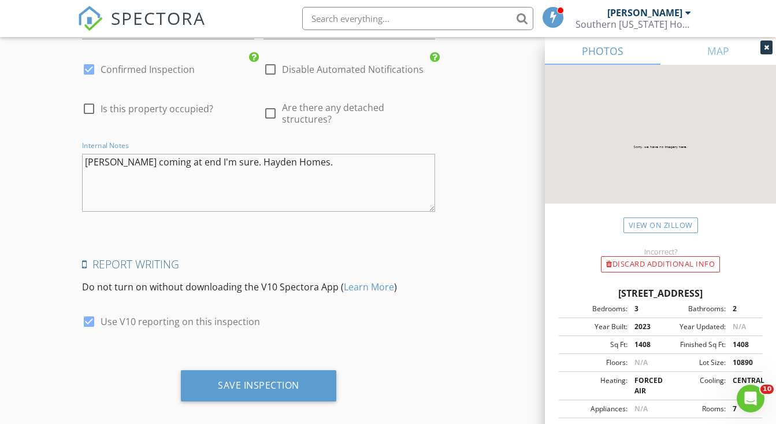
scroll to position [2402, 0]
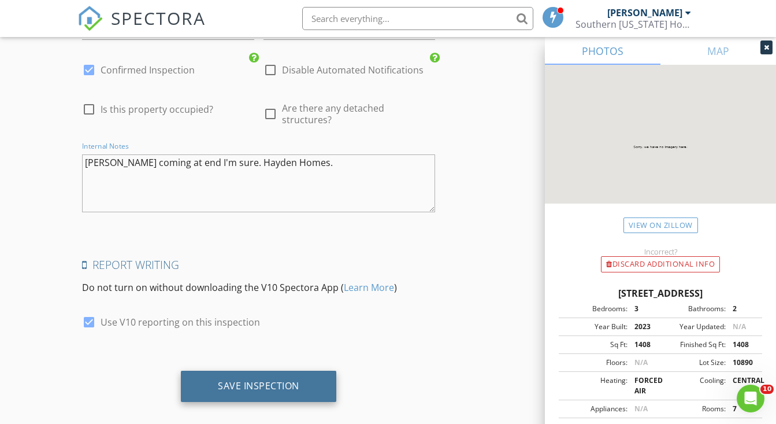
type textarea "Ron coming at end I'm sure. Hayden Homes."
click at [239, 380] on div "Save Inspection" at bounding box center [258, 386] width 81 height 12
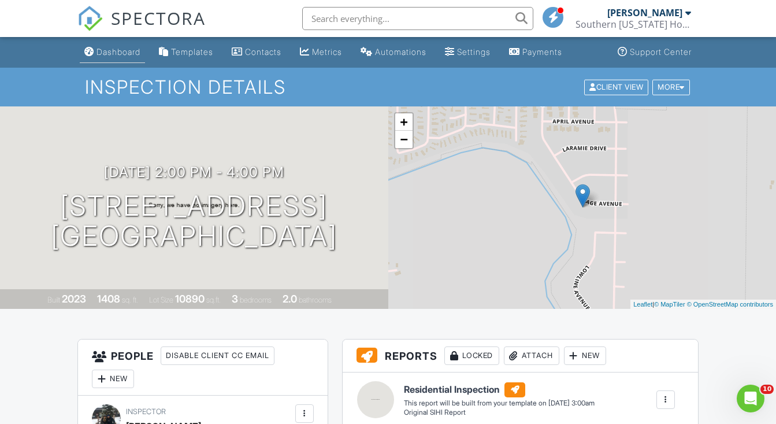
click at [123, 54] on div "Dashboard" at bounding box center [119, 52] width 44 height 10
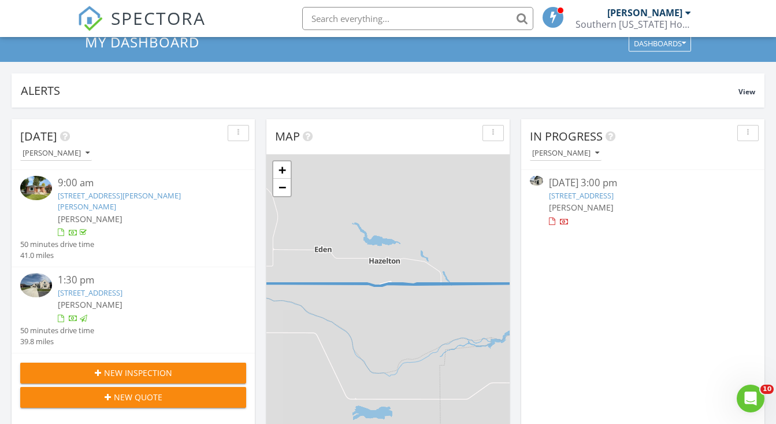
scroll to position [44, 0]
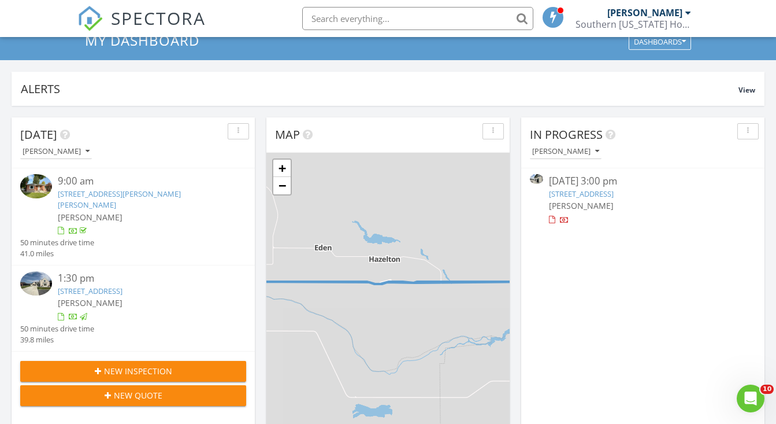
click at [136, 365] on span "New Inspection" at bounding box center [138, 371] width 68 height 12
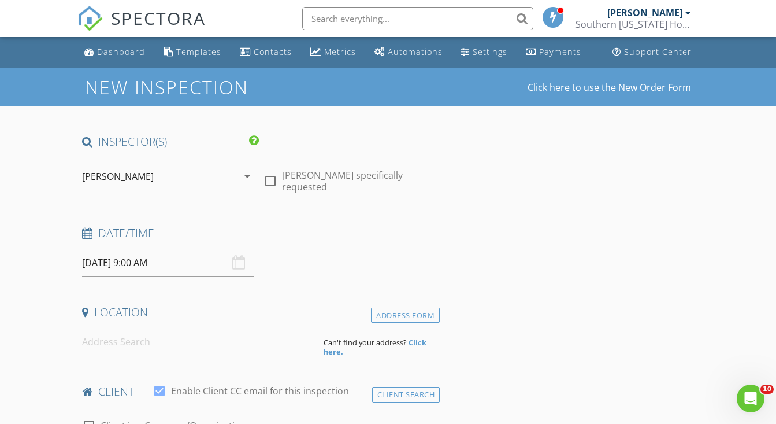
click at [102, 261] on input "[DATE] 9:00 AM" at bounding box center [168, 263] width 172 height 28
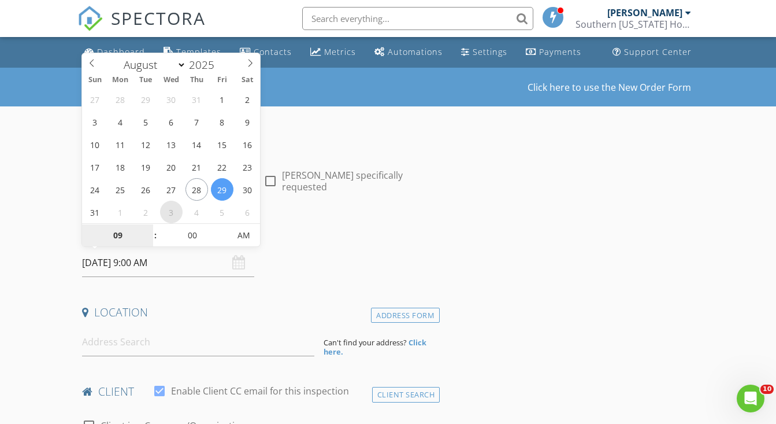
select select "8"
type input "[DATE] 9:00 AM"
type input "08"
type input "[DATE] 8:00 AM"
click at [151, 240] on span at bounding box center [149, 241] width 8 height 12
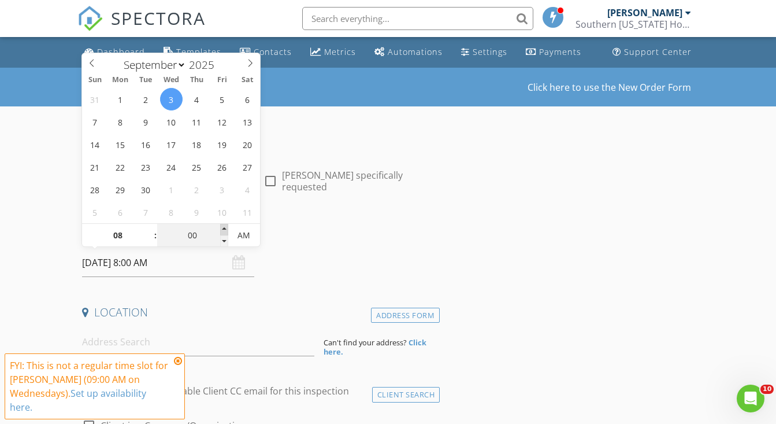
type input "05"
type input "[DATE] 8:05 AM"
click at [224, 228] on span at bounding box center [224, 230] width 8 height 12
type input "10"
type input "[DATE] 8:10 AM"
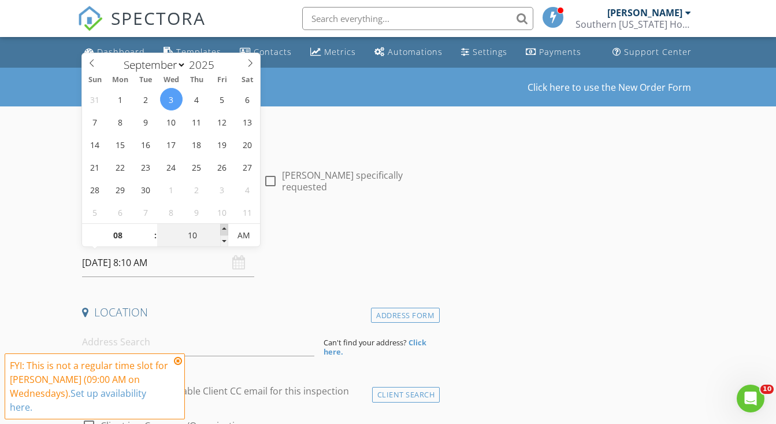
click at [224, 228] on span at bounding box center [224, 230] width 8 height 12
type input "15"
type input "[DATE] 8:15 AM"
click at [224, 228] on span at bounding box center [224, 230] width 8 height 12
type input "20"
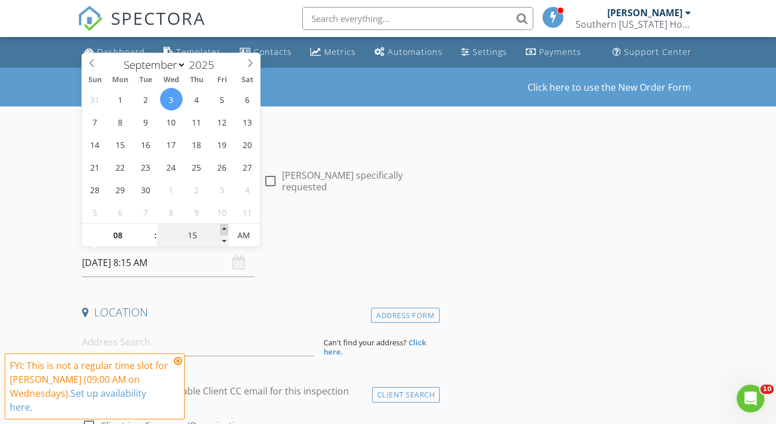
type input "[DATE] 8:20 AM"
click at [224, 228] on span at bounding box center [224, 230] width 8 height 12
type input "25"
type input "[DATE] 8:25 AM"
click at [224, 228] on span at bounding box center [224, 230] width 8 height 12
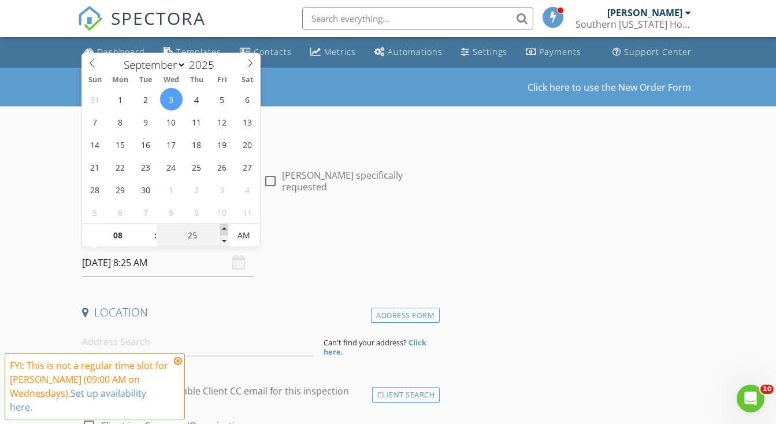
type input "30"
type input "[DATE] 8:30 AM"
click at [224, 228] on span at bounding box center [224, 230] width 8 height 12
click at [180, 358] on icon at bounding box center [178, 360] width 8 height 9
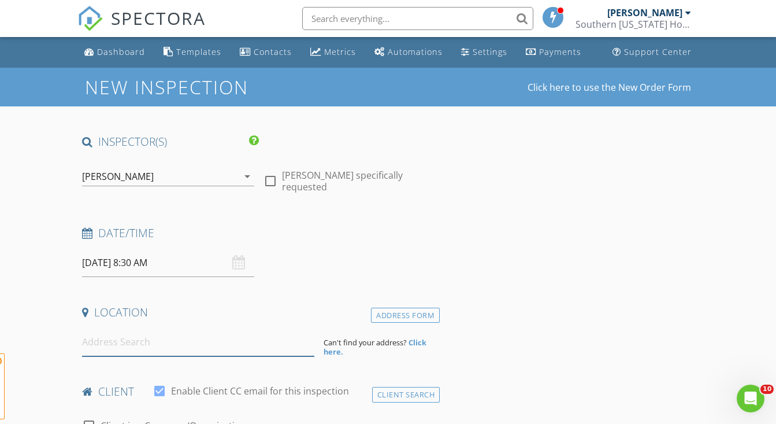
click at [166, 340] on input at bounding box center [198, 342] width 232 height 28
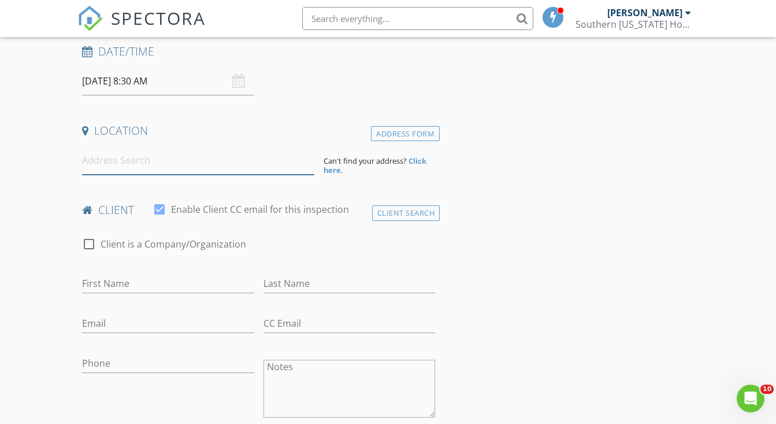
scroll to position [184, 0]
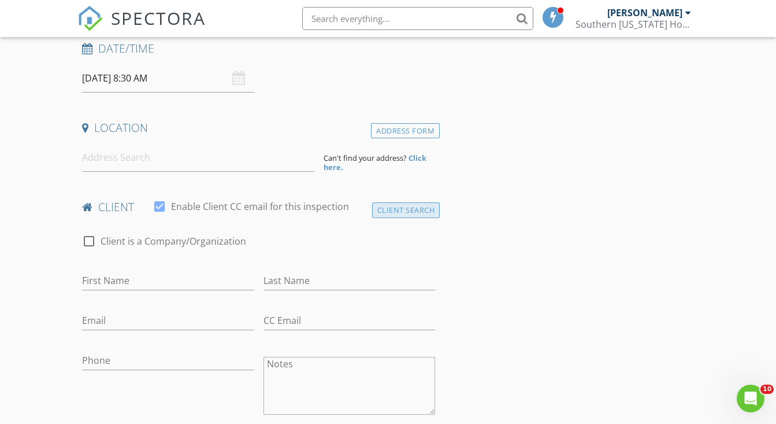
click at [377, 209] on div "Client Search" at bounding box center [406, 210] width 68 height 16
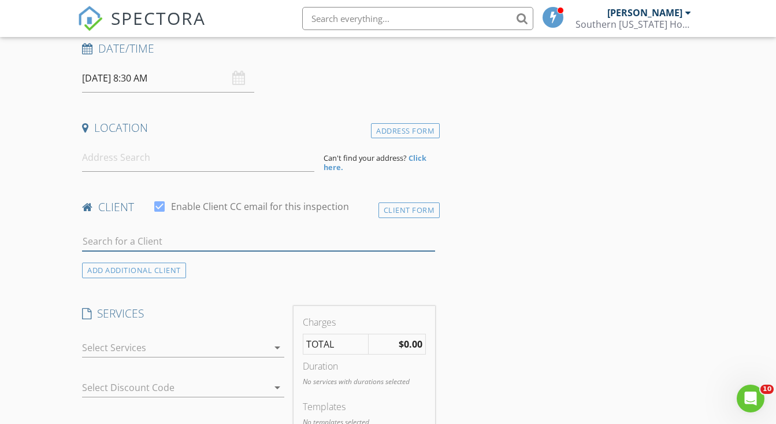
click at [222, 232] on input "text" at bounding box center [258, 241] width 353 height 19
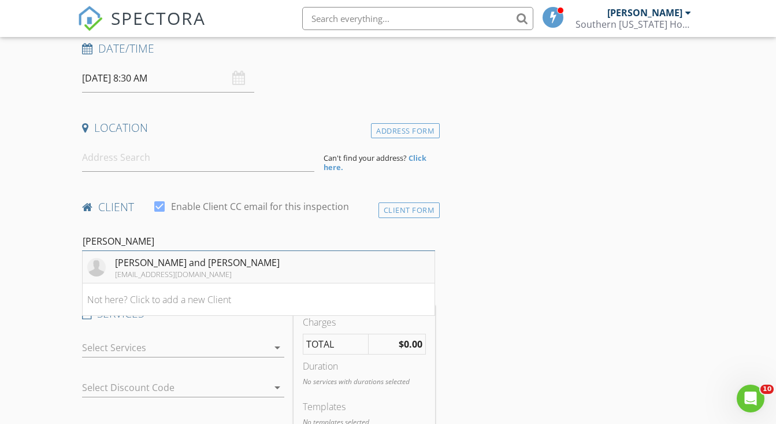
type input "[PERSON_NAME]"
click at [183, 269] on div "[EMAIL_ADDRESS][DOMAIN_NAME]" at bounding box center [197, 273] width 165 height 9
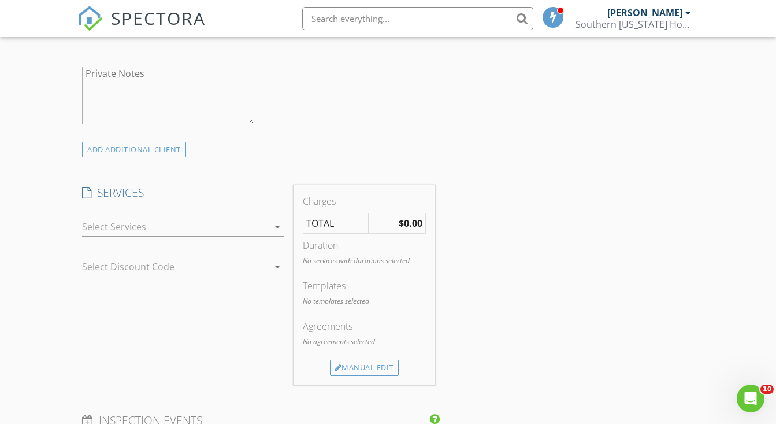
scroll to position [571, 0]
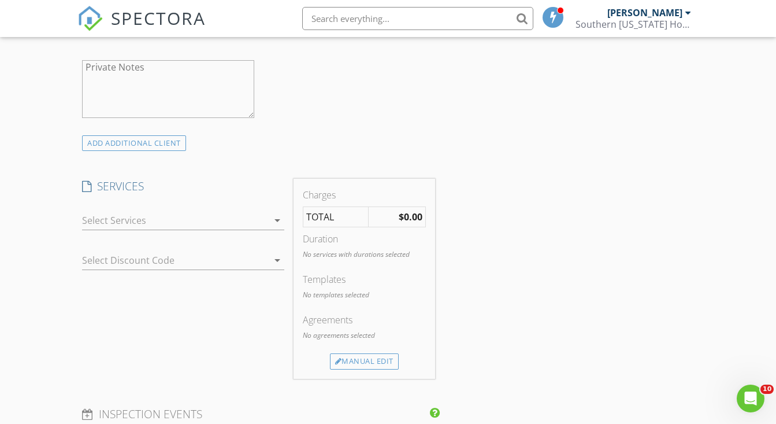
click at [231, 221] on div at bounding box center [175, 220] width 186 height 18
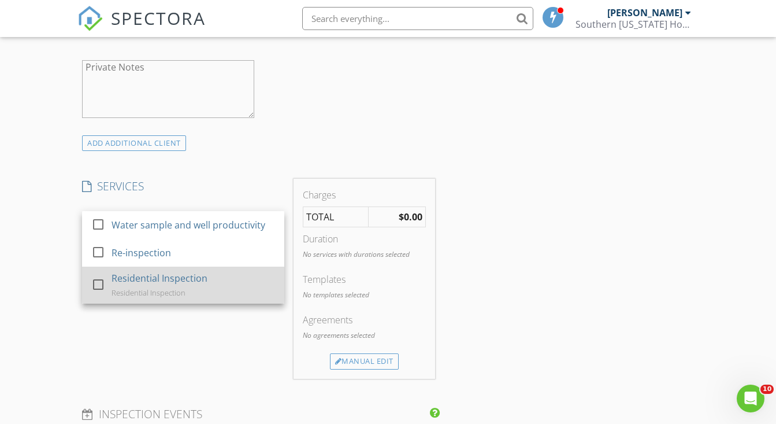
click at [173, 276] on div "Residential Inspection" at bounding box center [160, 278] width 96 height 14
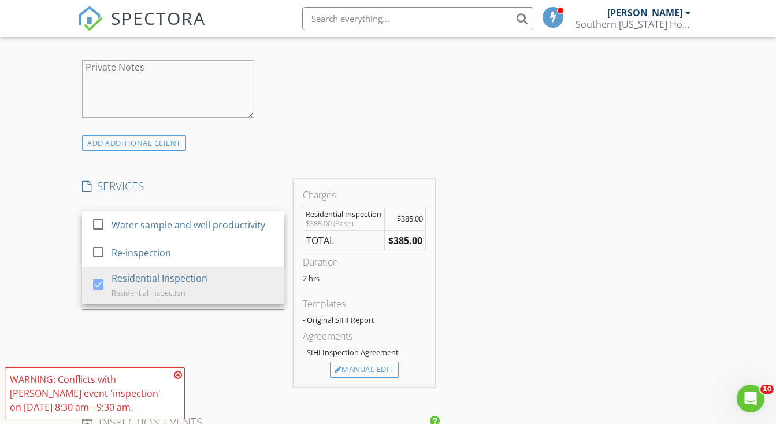
click at [179, 372] on icon at bounding box center [178, 374] width 8 height 9
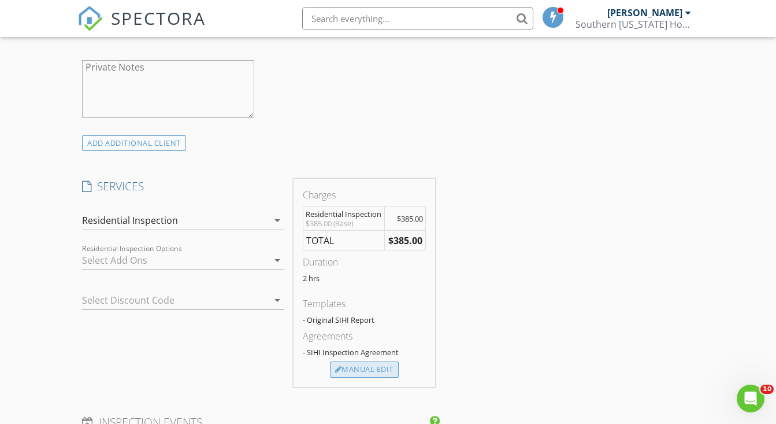
click at [365, 368] on div "Manual Edit" at bounding box center [364, 369] width 69 height 16
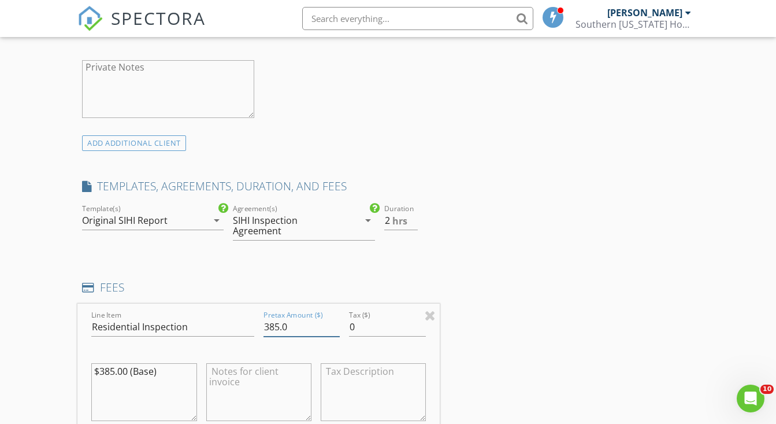
drag, startPoint x: 305, startPoint y: 324, endPoint x: 229, endPoint y: 323, distance: 75.7
click at [229, 323] on div "Line Item Residential Inspection Pretax Amount ($) 385.0 Tax ($) 0 $385.00 (Bas…" at bounding box center [258, 372] width 362 height 139
type input "505"
drag, startPoint x: 162, startPoint y: 368, endPoint x: 72, endPoint y: 365, distance: 90.2
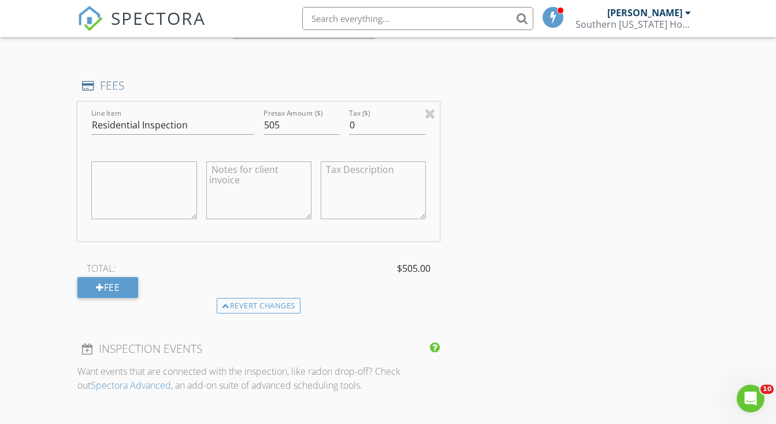
scroll to position [785, 0]
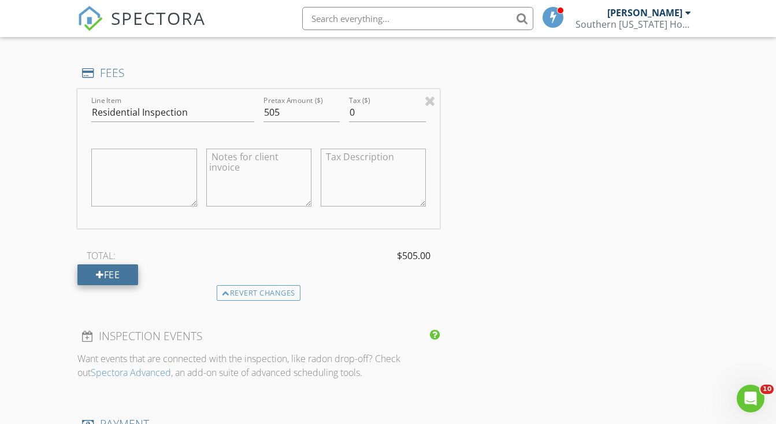
click at [113, 273] on div "Fee" at bounding box center [107, 274] width 61 height 21
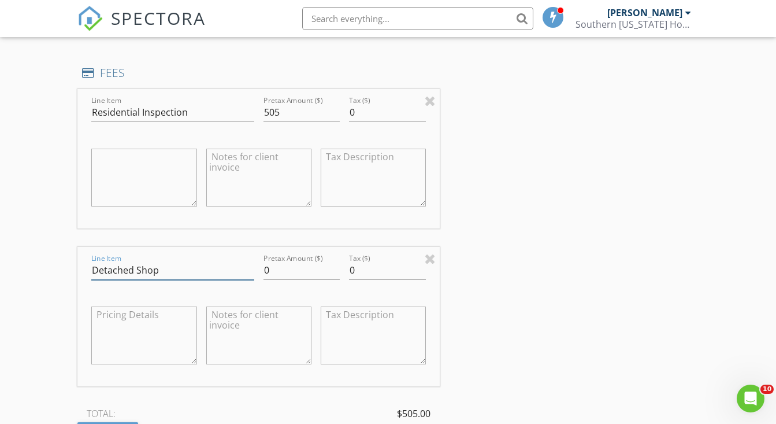
type input "Detached Shop"
click at [288, 264] on input "0" at bounding box center [302, 270] width 77 height 19
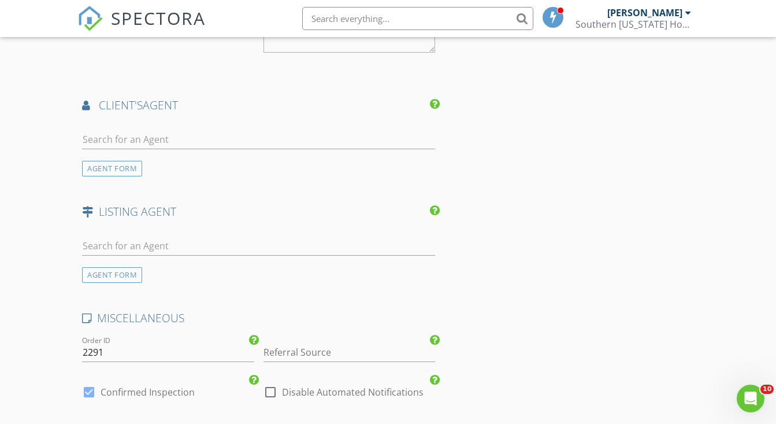
scroll to position [1407, 0]
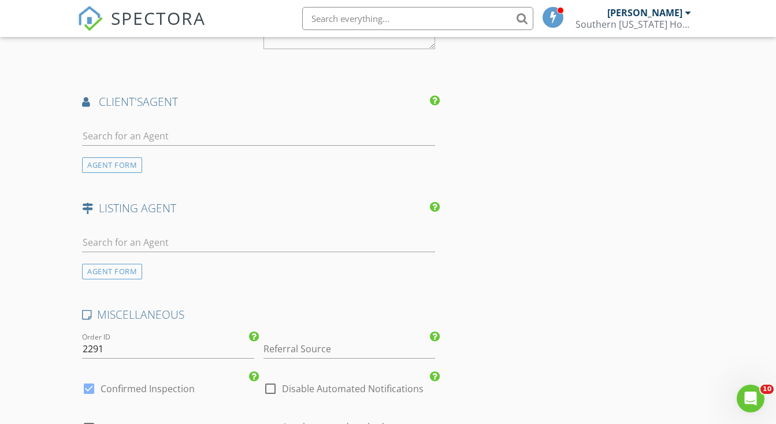
type input "120"
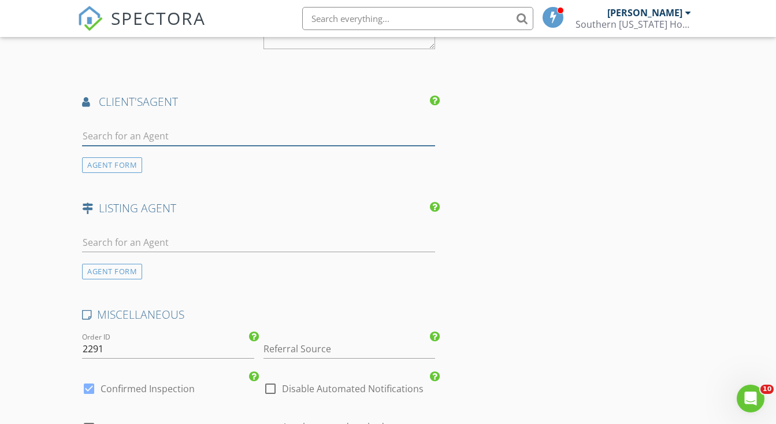
click at [158, 128] on input "text" at bounding box center [258, 136] width 353 height 19
type input "Virgi"
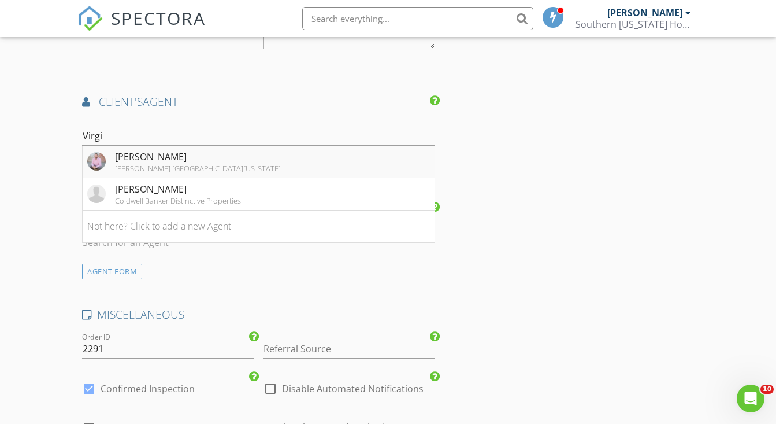
drag, startPoint x: 158, startPoint y: 128, endPoint x: 133, endPoint y: 158, distance: 38.6
click at [133, 158] on div "[PERSON_NAME]" at bounding box center [198, 157] width 166 height 14
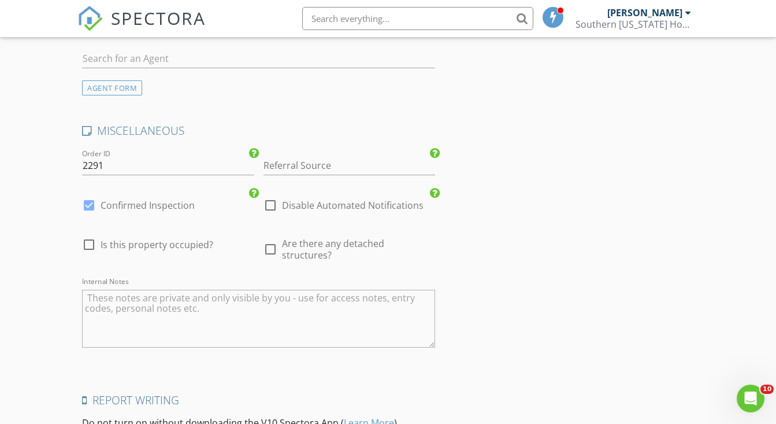
scroll to position [1889, 0]
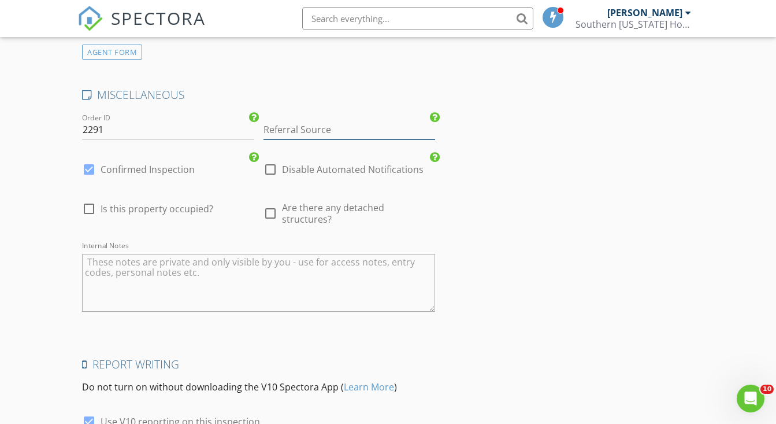
click at [302, 121] on input "Referral Source" at bounding box center [350, 129] width 172 height 19
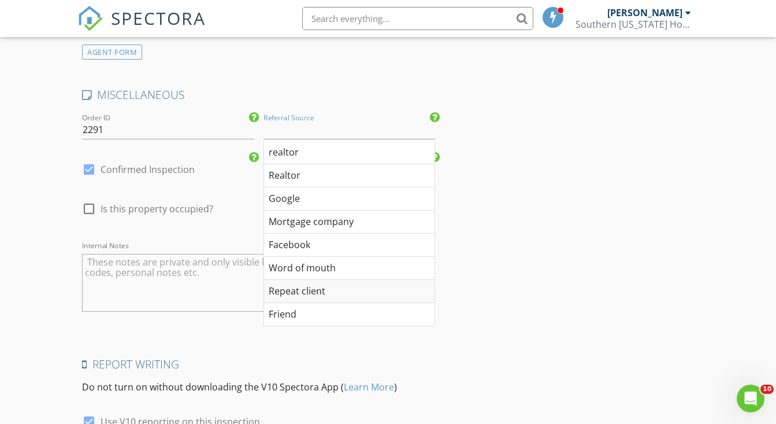
click at [294, 282] on div "Repeat client" at bounding box center [349, 291] width 170 height 23
type input "Repeat client"
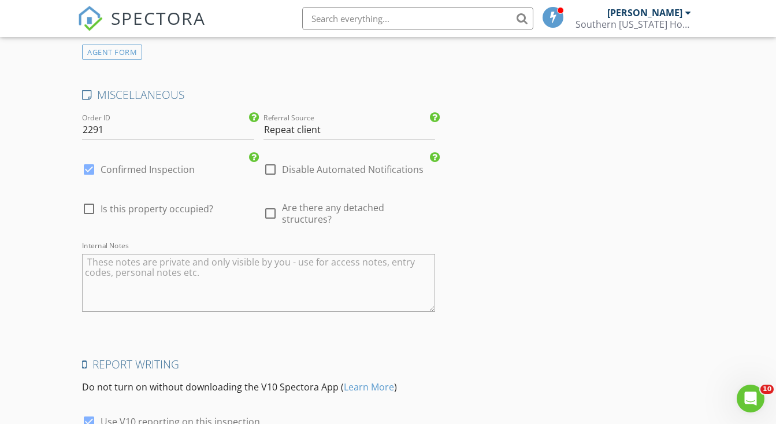
click at [231, 270] on textarea "Internal Notes" at bounding box center [258, 283] width 353 height 58
type textarea "O"
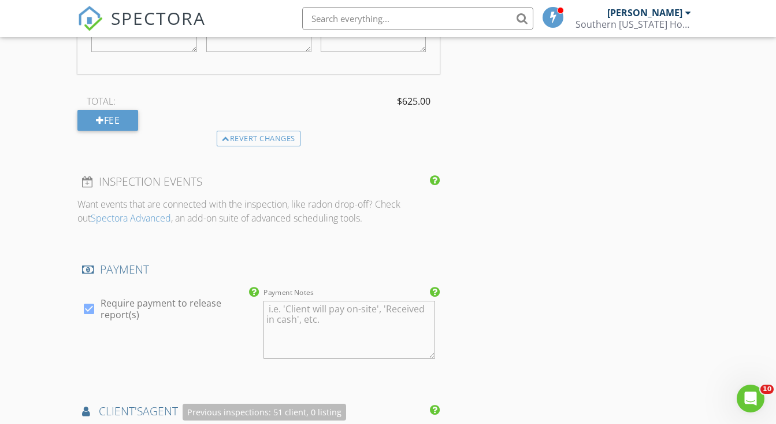
scroll to position [1097, 0]
type textarea "PLEASE DO THE GARAGE. These repeat clients from the moldy Jerome house with two…"
click at [88, 300] on div at bounding box center [89, 309] width 20 height 20
checkbox input "false"
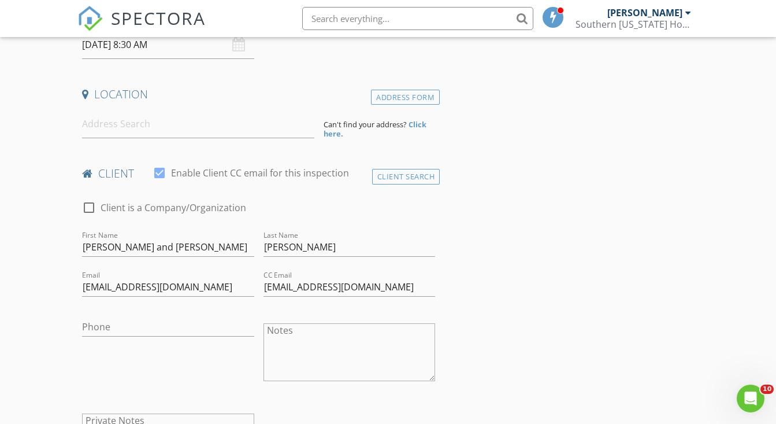
scroll to position [217, 0]
click at [191, 121] on input at bounding box center [198, 125] width 232 height 28
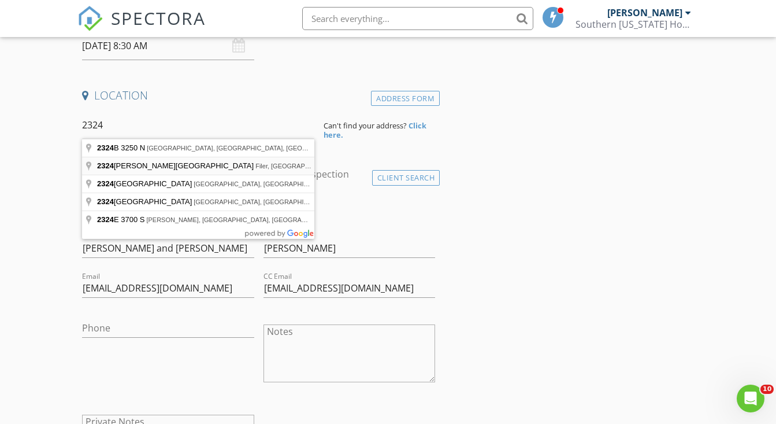
type input "2324 Garey Lane North, Filer, ID, USA"
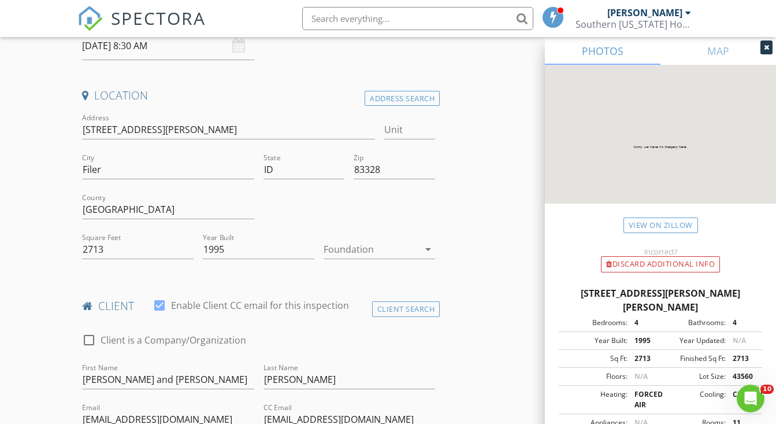
type input "3"
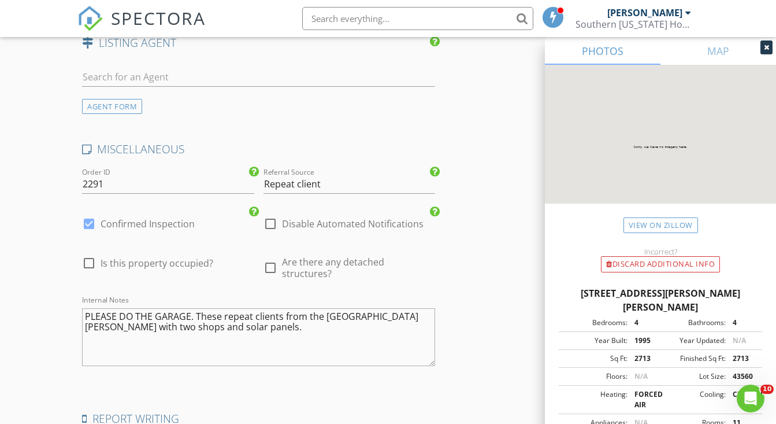
scroll to position [2080, 0]
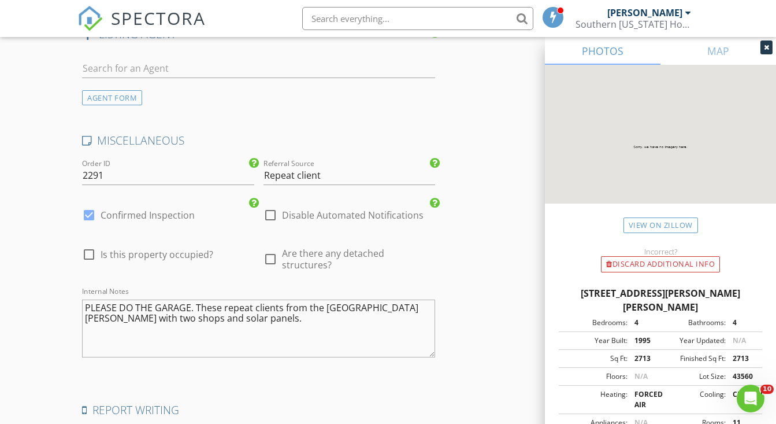
click at [240, 304] on textarea "PLEASE DO THE GARAGE. These repeat clients from the moldy Jerome house with two…" at bounding box center [258, 328] width 353 height 58
paste textarea "CBS code - 3053507"
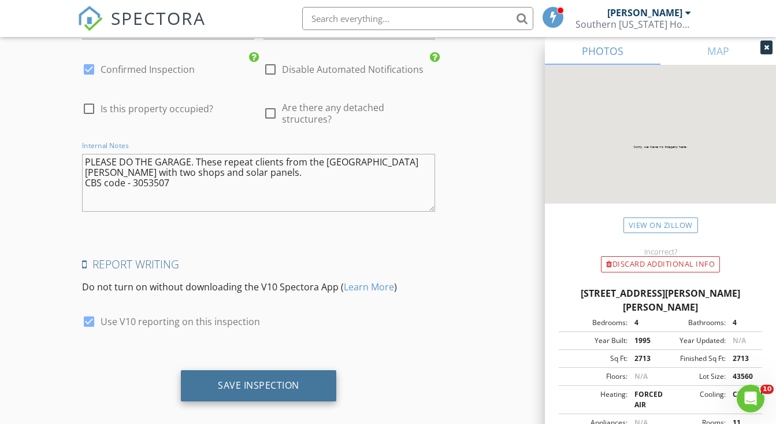
scroll to position [2225, 0]
type textarea "PLEASE DO THE GARAGE. These repeat clients from the [GEOGRAPHIC_DATA][PERSON_NA…"
click at [246, 380] on div "Save Inspection" at bounding box center [258, 386] width 81 height 12
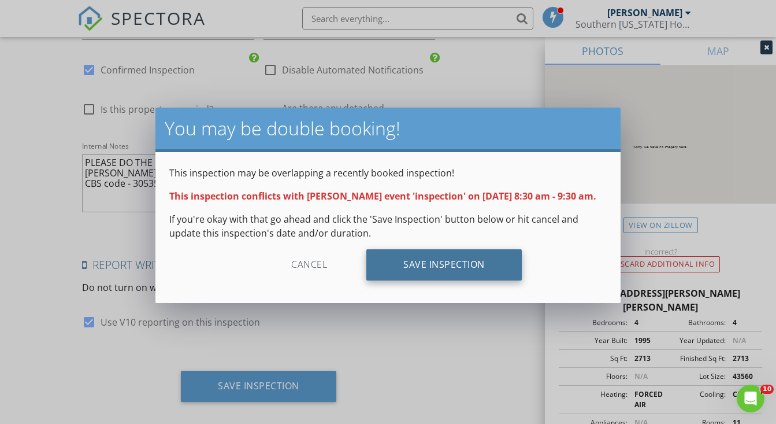
click at [418, 280] on div "Save Inspection" at bounding box center [443, 264] width 155 height 31
